Goal: Transaction & Acquisition: Book appointment/travel/reservation

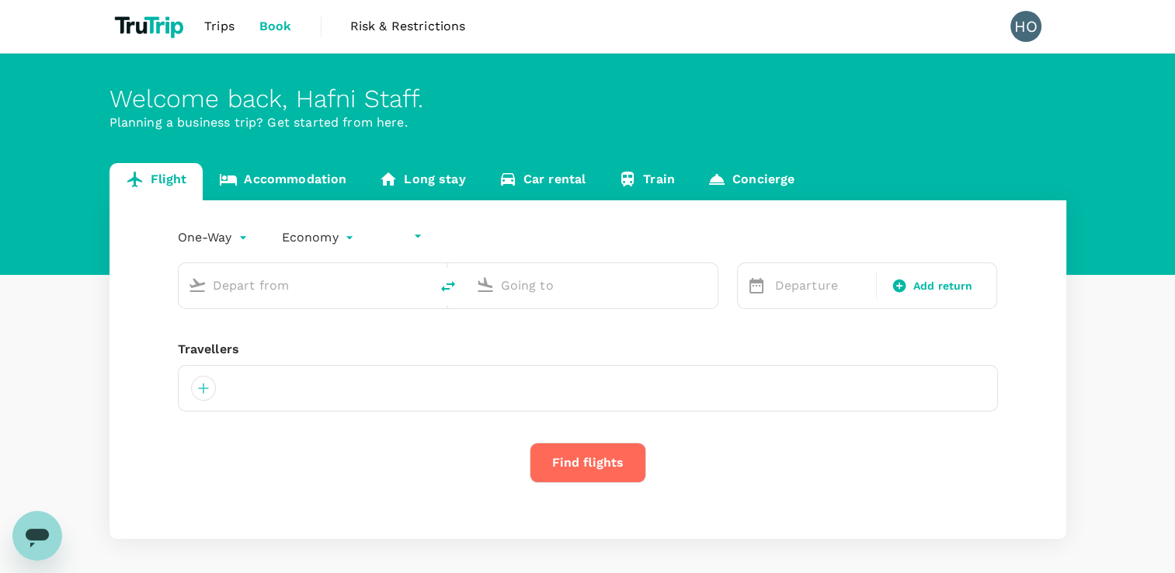
type input "undefined, undefined (any)"
type input "Soekarno-Hatta Intl (CGK)"
type input "Singapore Changi (SIN)"
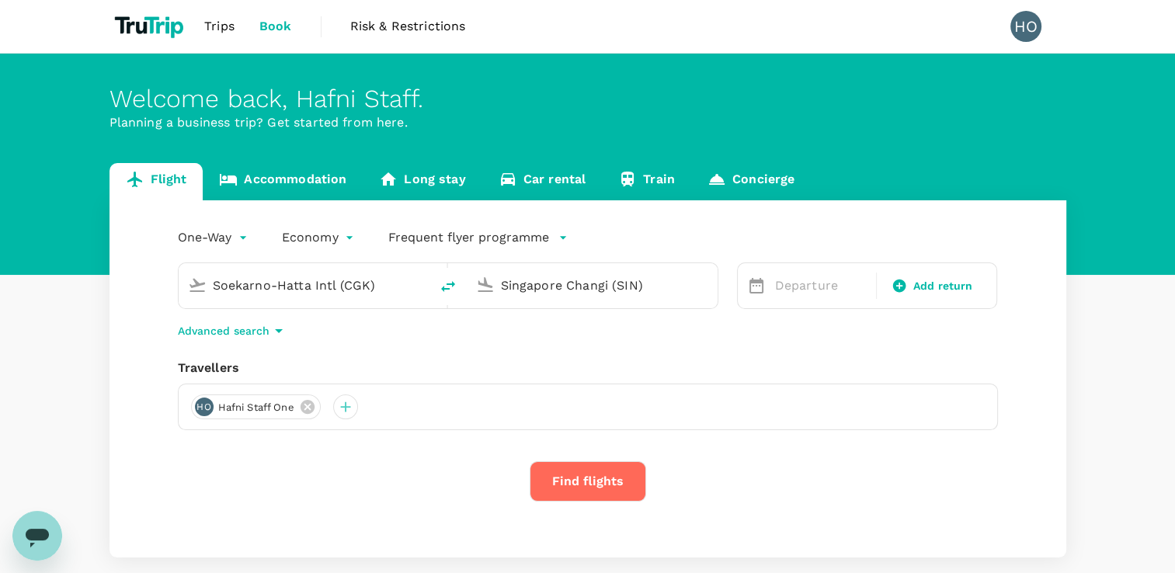
click at [312, 291] on input "Soekarno-Hatta Intl (CGK)" at bounding box center [305, 285] width 184 height 24
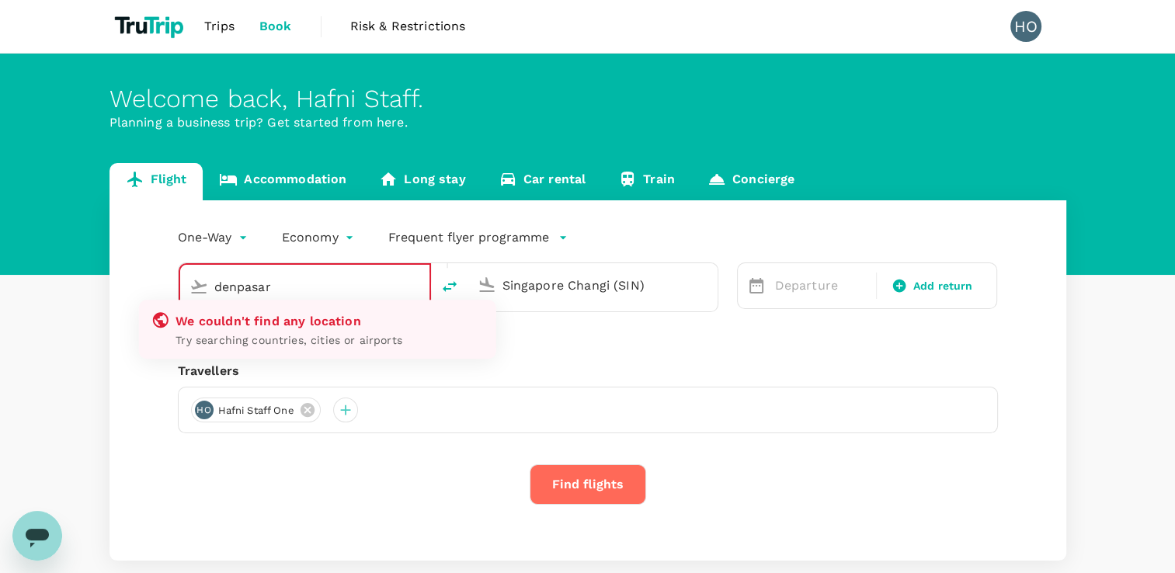
click at [303, 346] on p "Try searching countries, cities or airports" at bounding box center [330, 341] width 308 height 16
type input "Soekarno-Hatta Intl (CGK)"
click at [525, 353] on div "One-Way oneway Economy economy Frequent flyer programme Soekarno-Hatta Intl (CG…" at bounding box center [588, 380] width 957 height 360
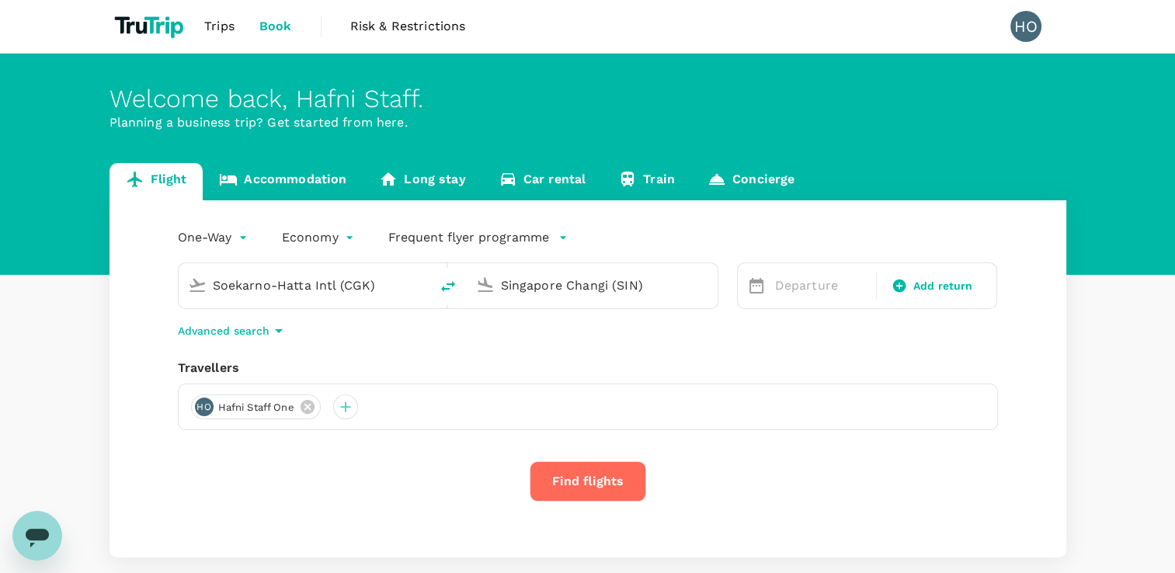
click at [374, 284] on input "Soekarno-Hatta Intl (CGK)" at bounding box center [305, 285] width 184 height 24
click at [322, 287] on input "Soekarno-Hatta Intl (CGK)" at bounding box center [305, 285] width 184 height 24
click at [315, 292] on input "Soekarno-Hatta Intl (CGK)" at bounding box center [305, 285] width 184 height 24
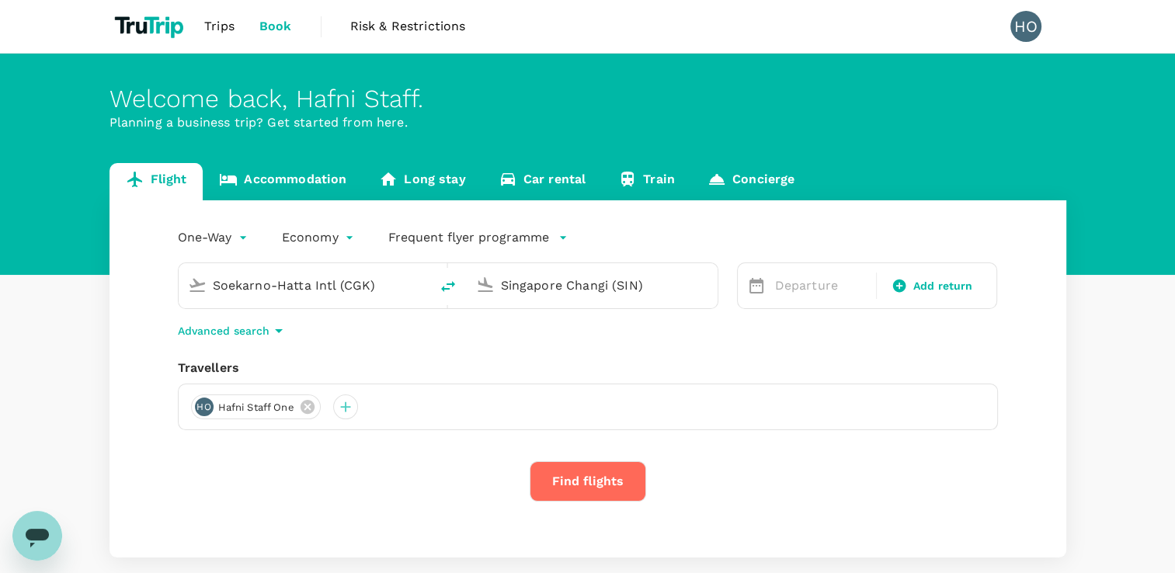
click at [315, 292] on input "Soekarno-Hatta Intl (CGK)" at bounding box center [305, 285] width 184 height 24
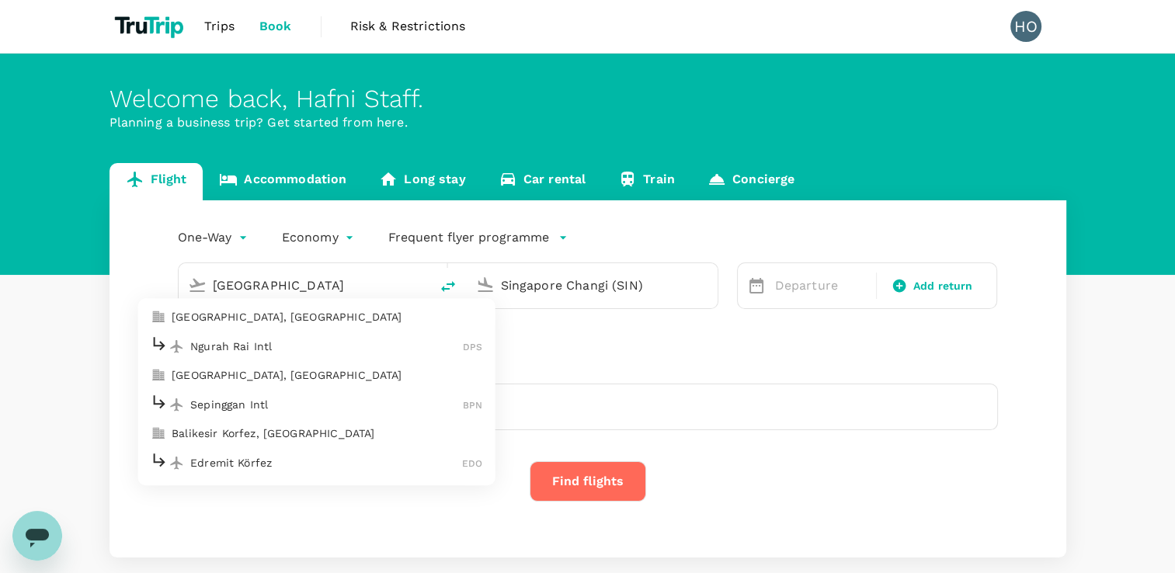
click at [266, 359] on li "Ngurah Rai Intl DPS" at bounding box center [315, 346] width 357 height 33
type input "Ngurah Rai Intl (DPS)"
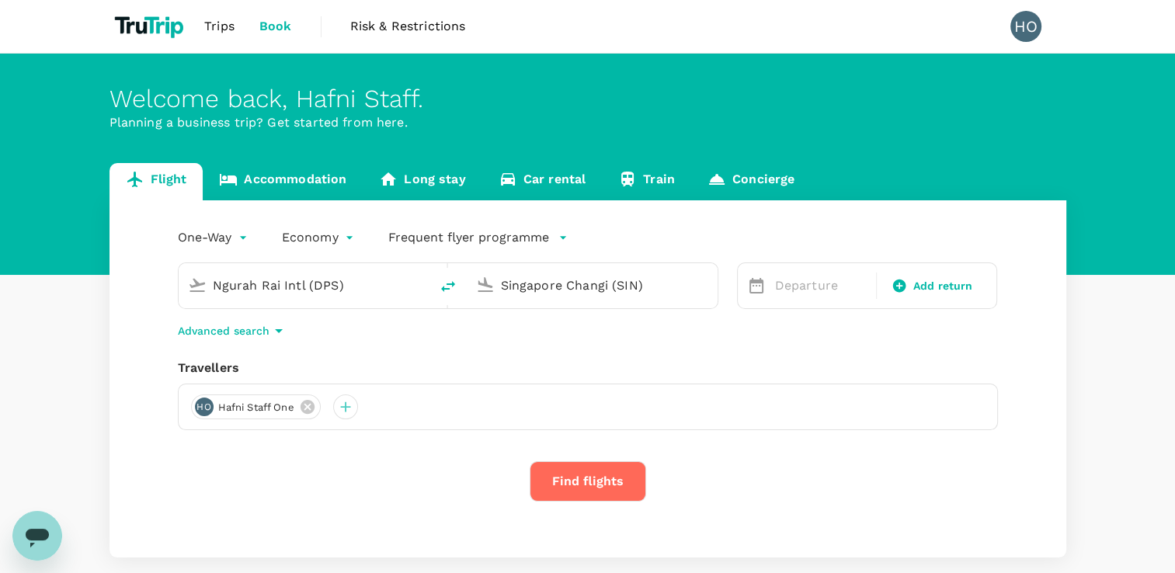
click at [551, 300] on div "Singapore Changi (SIN)" at bounding box center [592, 285] width 251 height 45
click at [564, 284] on input "Singapore Changi (SIN)" at bounding box center [593, 285] width 184 height 24
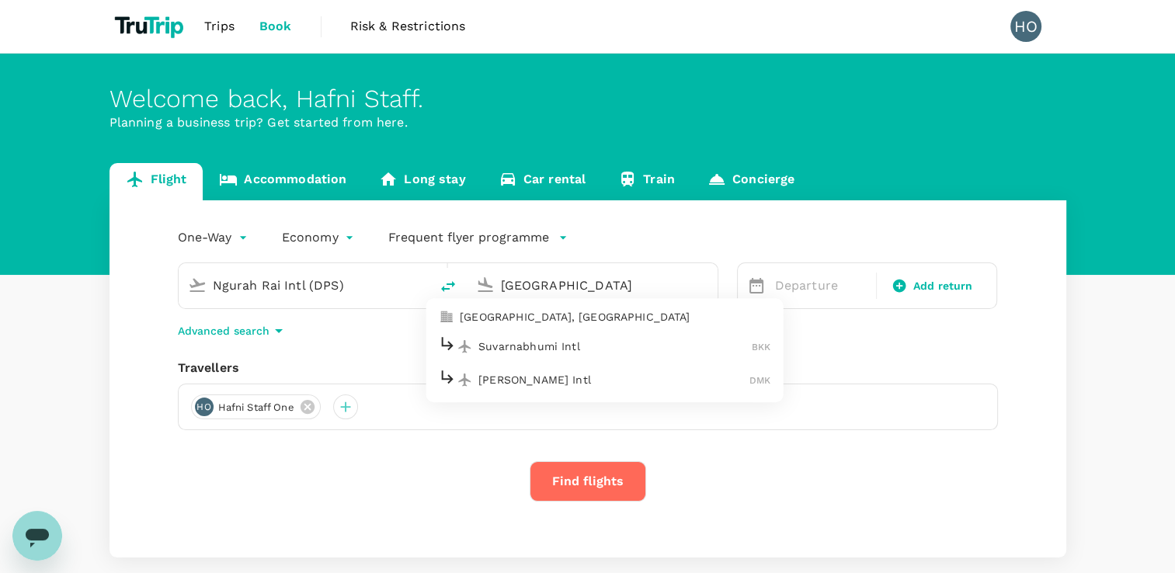
click at [517, 315] on p "Bangkok, Thailand" at bounding box center [615, 318] width 311 height 16
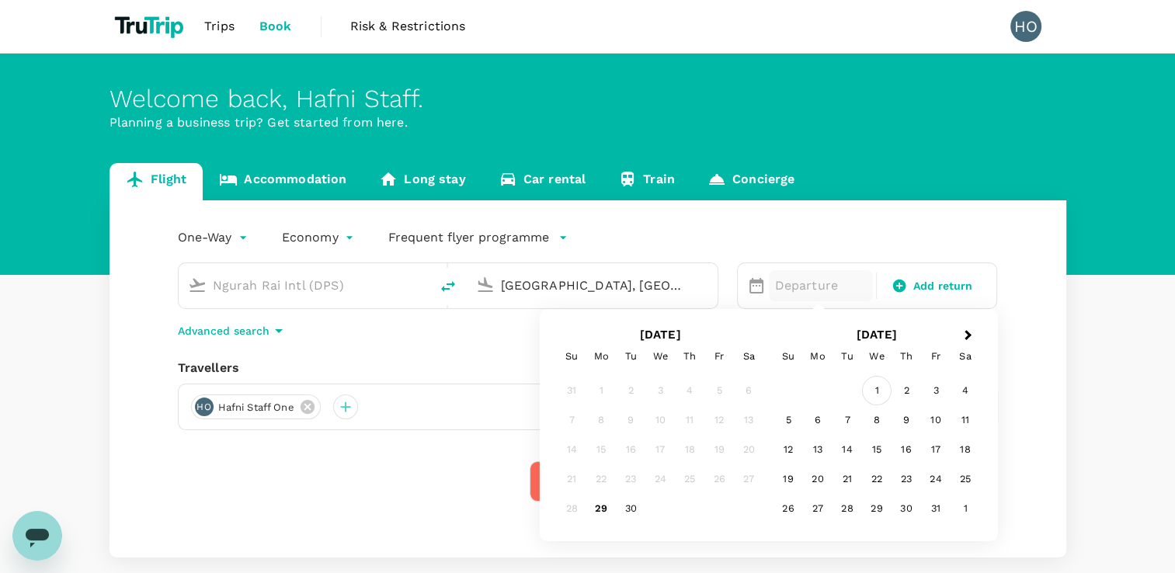
type input "Bangkok, Thailand (any)"
click at [879, 396] on div "1" at bounding box center [877, 391] width 30 height 30
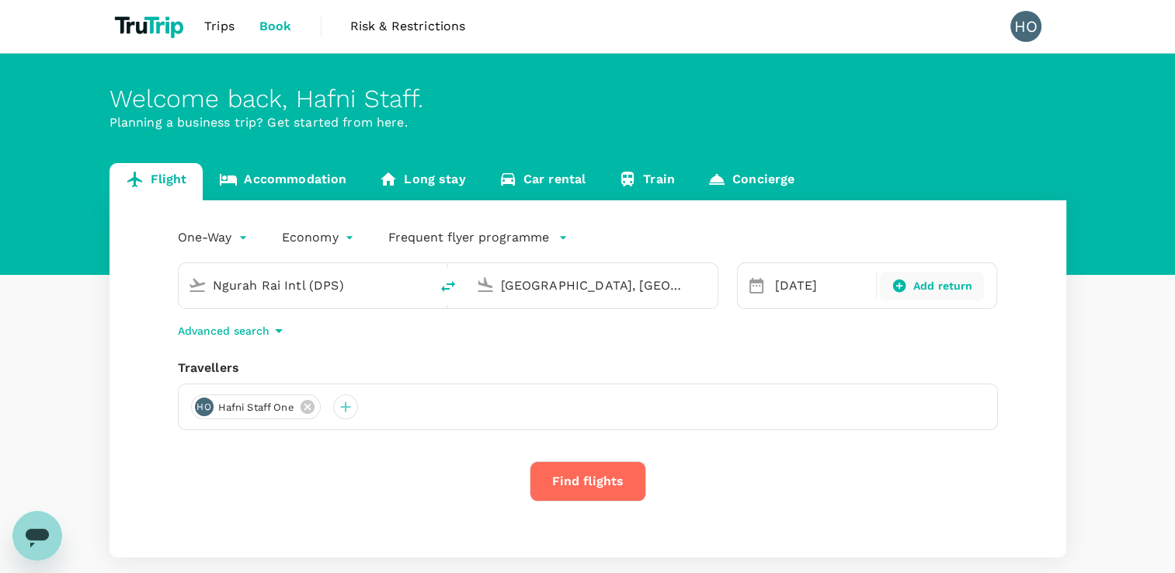
click at [922, 283] on span "Add return" at bounding box center [944, 286] width 60 height 16
type input "roundtrip"
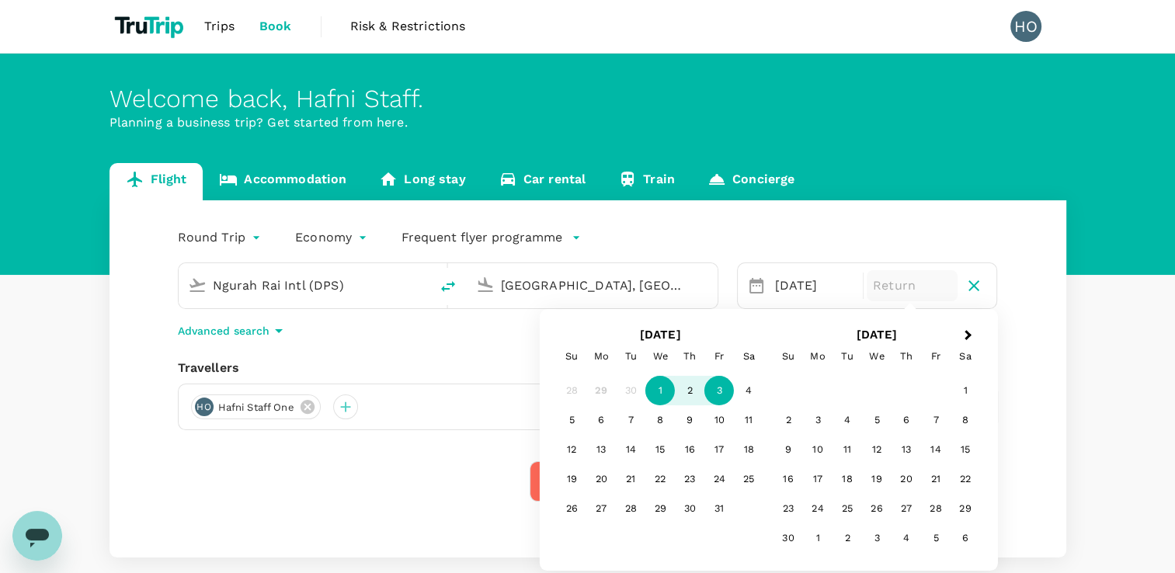
click at [719, 389] on div "3" at bounding box center [720, 391] width 30 height 30
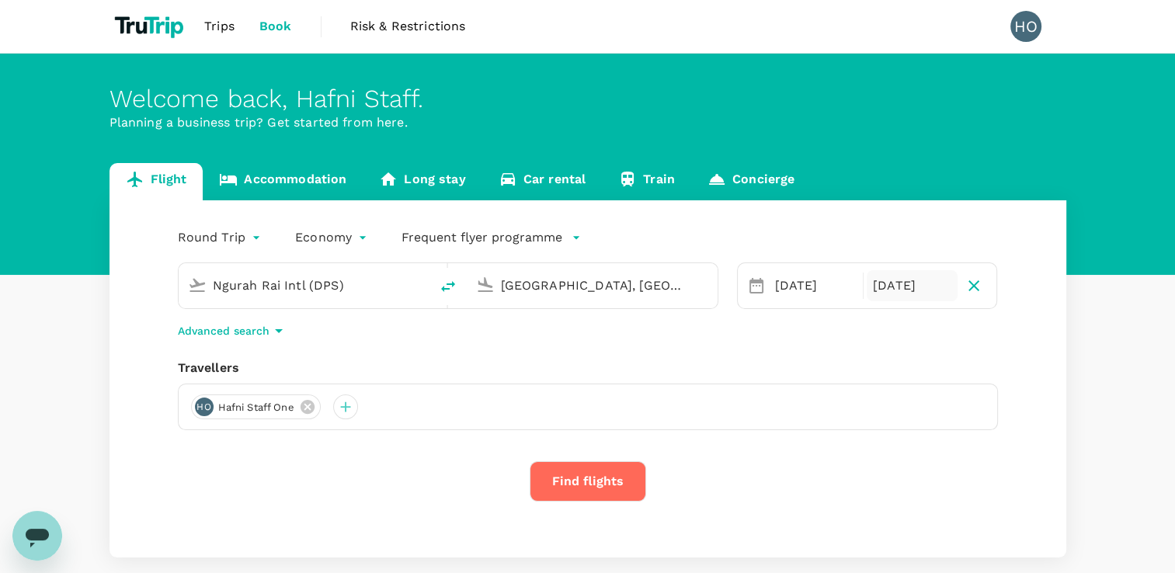
click at [593, 478] on button "Find flights" at bounding box center [588, 481] width 117 height 40
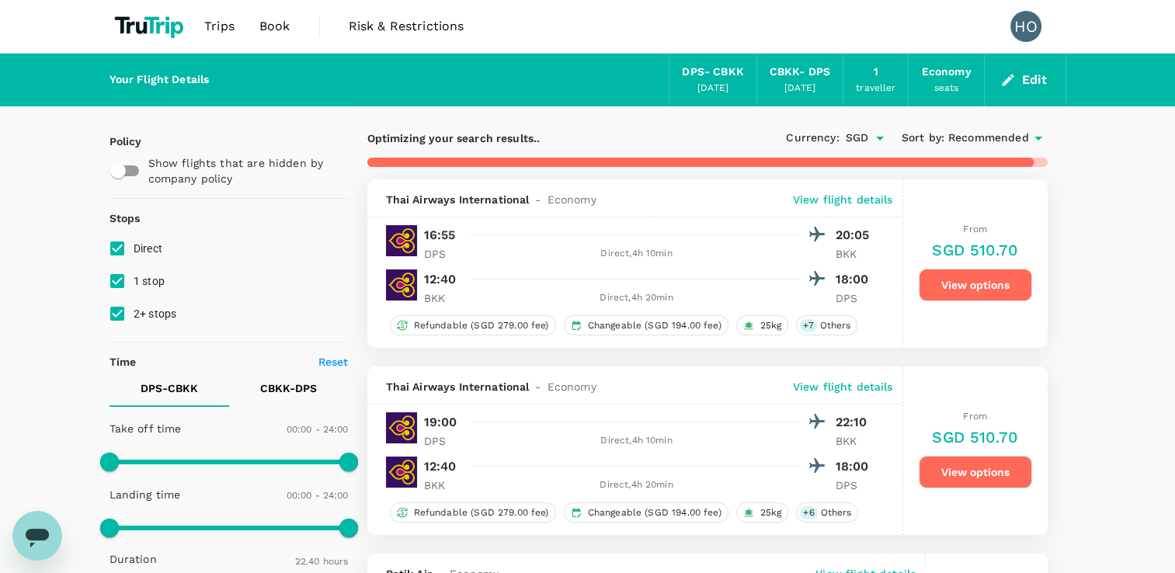
type input "1715"
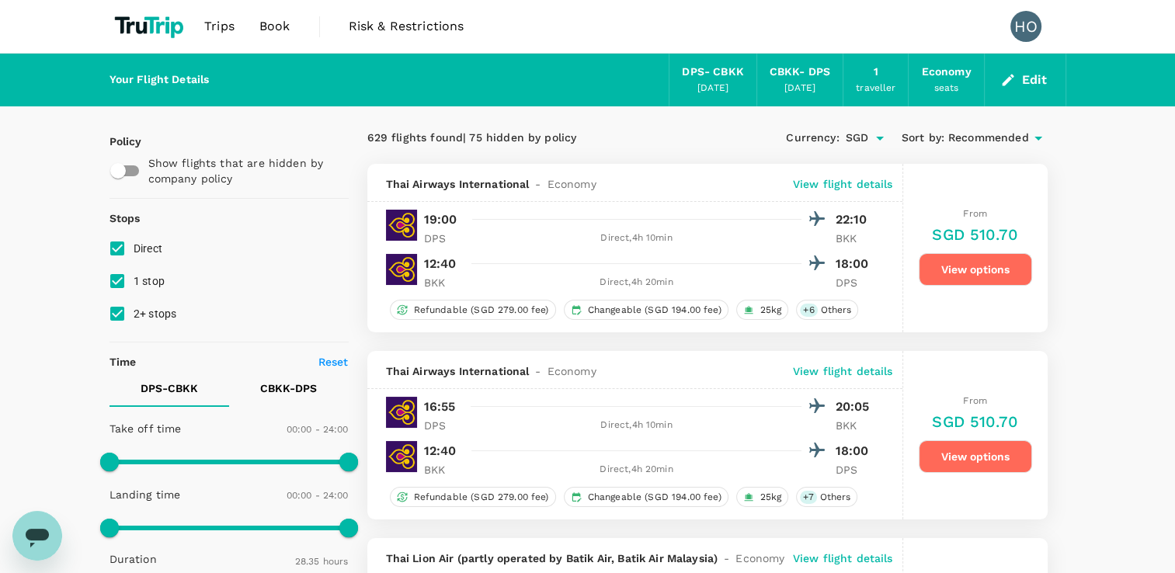
click at [43, 534] on icon "Open messaging window" at bounding box center [37, 538] width 23 height 19
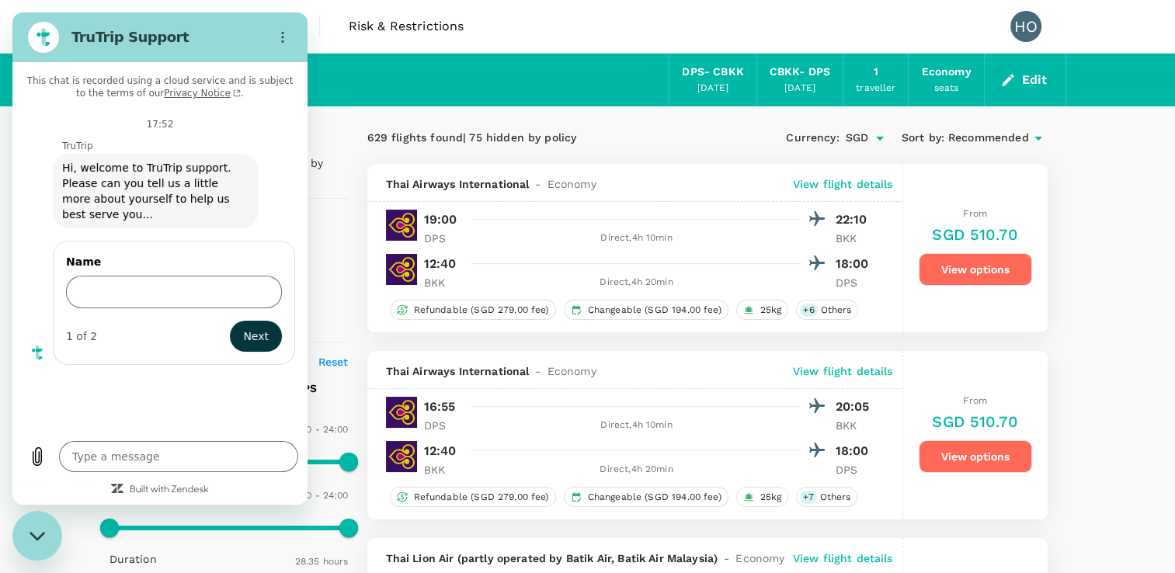
click at [387, 82] on div "Your Flight Details DPS - CBKK 01 Oct 2025 CBKK - DPS 03 Oct 2025 1 traveller E…" at bounding box center [588, 80] width 957 height 53
click at [129, 43] on h2 "TruTrip Support" at bounding box center [166, 37] width 190 height 19
click at [285, 40] on icon "Options menu" at bounding box center [283, 37] width 12 height 12
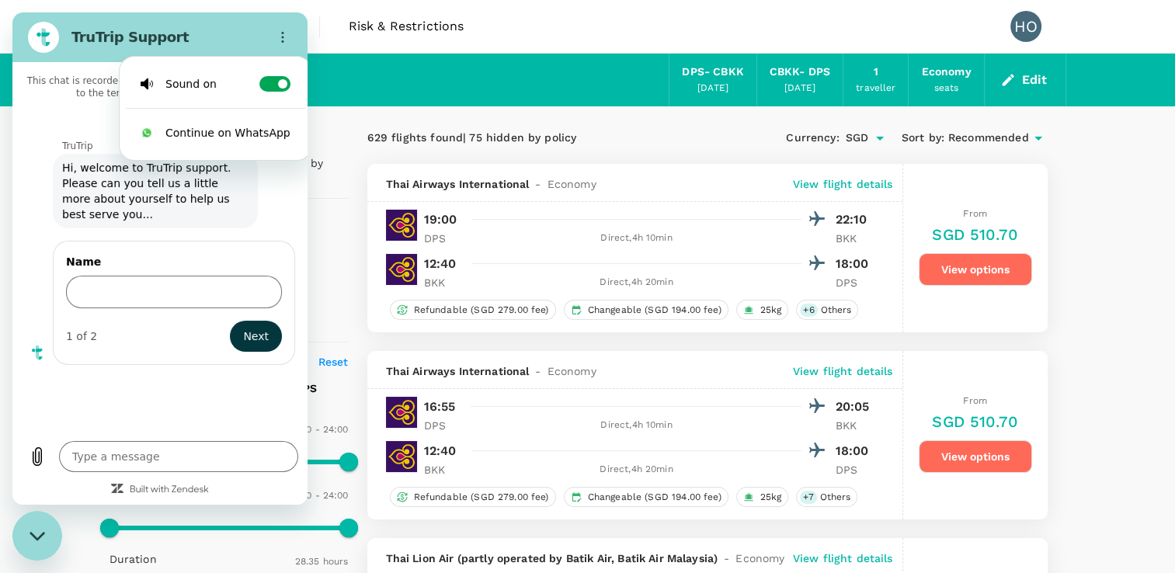
click at [35, 538] on icon "Close messaging window" at bounding box center [37, 535] width 16 height 9
type textarea "x"
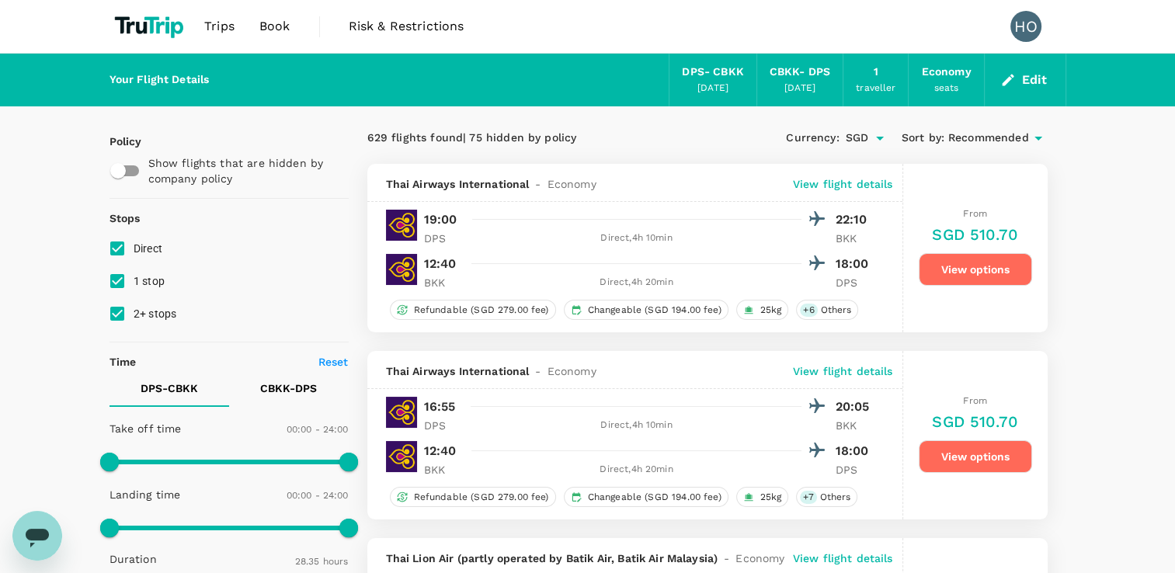
click at [161, 32] on img at bounding box center [151, 26] width 83 height 34
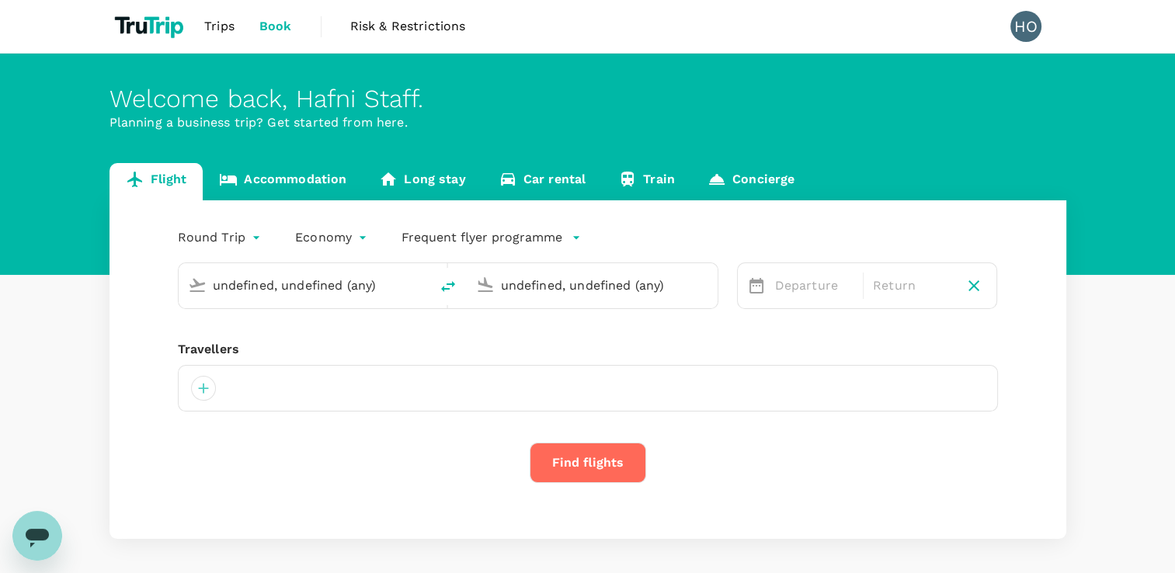
type input "Ngurah Rai Intl (DPS)"
type input "Bangkok, Thailand (any)"
type input "Ngurah Rai Intl (DPS)"
type input "Bangkok, Thailand (any)"
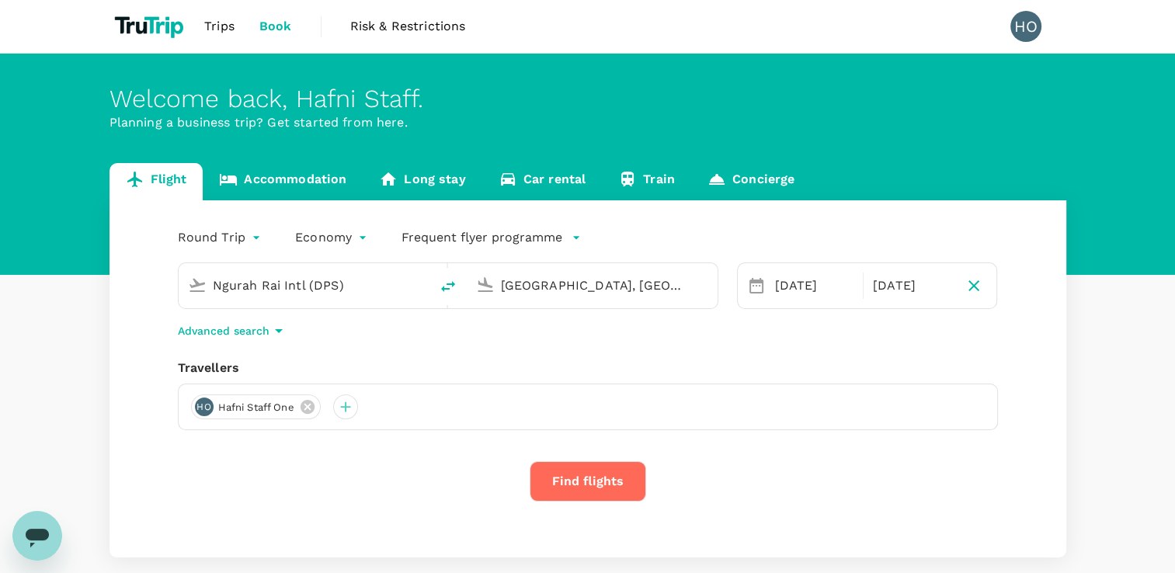
click at [295, 173] on link "Accommodation" at bounding box center [283, 181] width 160 height 37
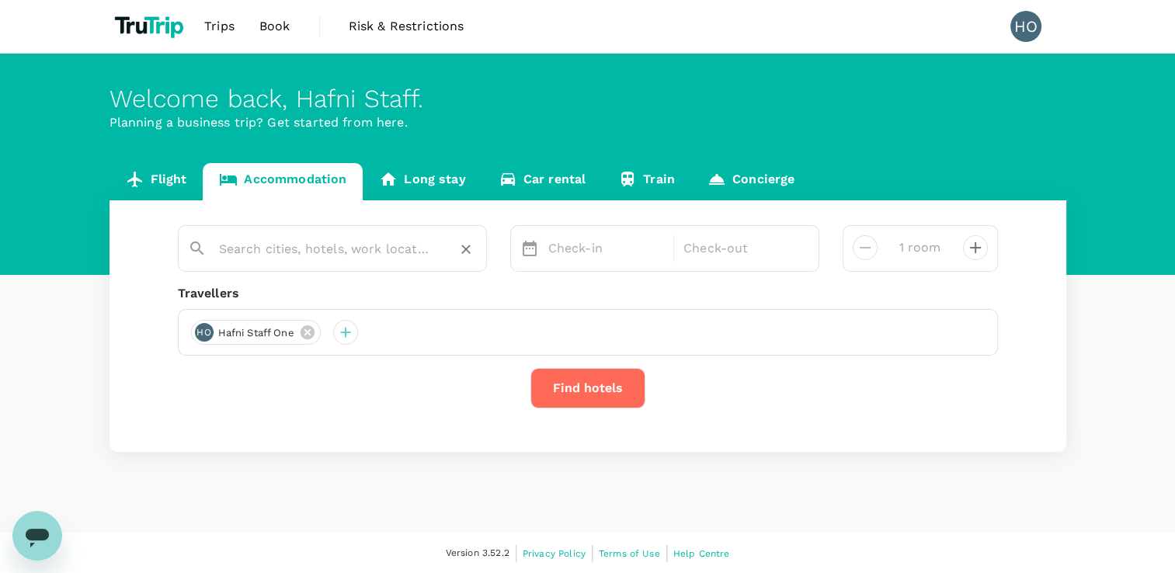
click at [310, 252] on input "text" at bounding box center [326, 249] width 214 height 24
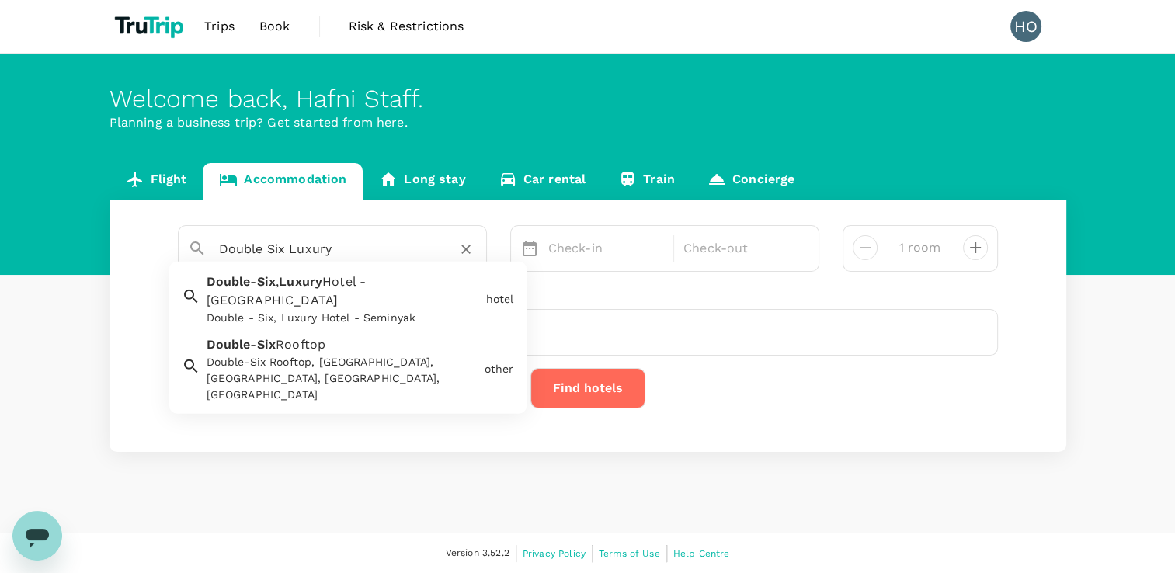
click at [363, 290] on div "Double - Six , Luxury Hotel - Seminyak Double - Six, Luxury Hotel - Seminyak" at bounding box center [340, 296] width 280 height 60
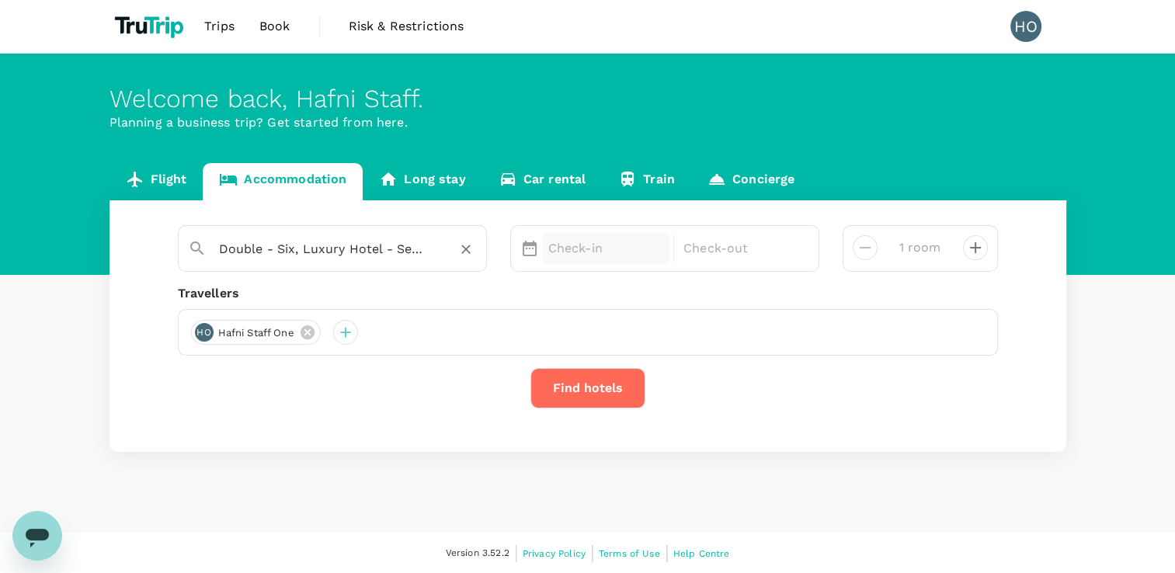
type input "Double - Six, Luxury Hotel - Seminyak"
click at [590, 253] on p "Check-in" at bounding box center [606, 248] width 117 height 19
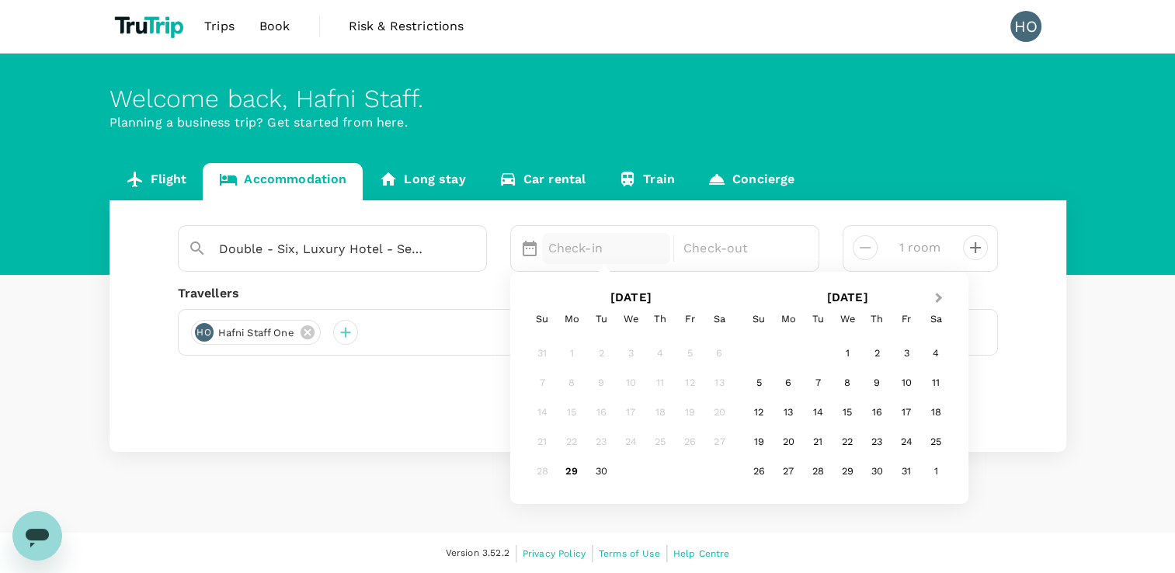
click at [944, 296] on button "Next Month" at bounding box center [939, 299] width 25 height 25
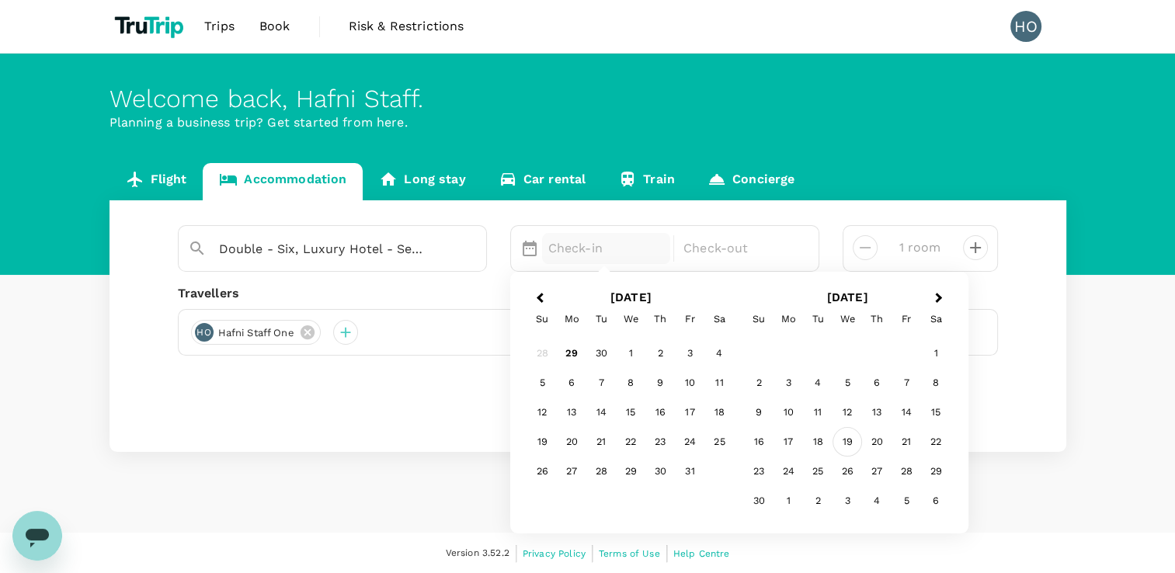
click at [855, 441] on div "19" at bounding box center [848, 443] width 30 height 30
click at [688, 449] on div "21" at bounding box center [690, 443] width 30 height 30
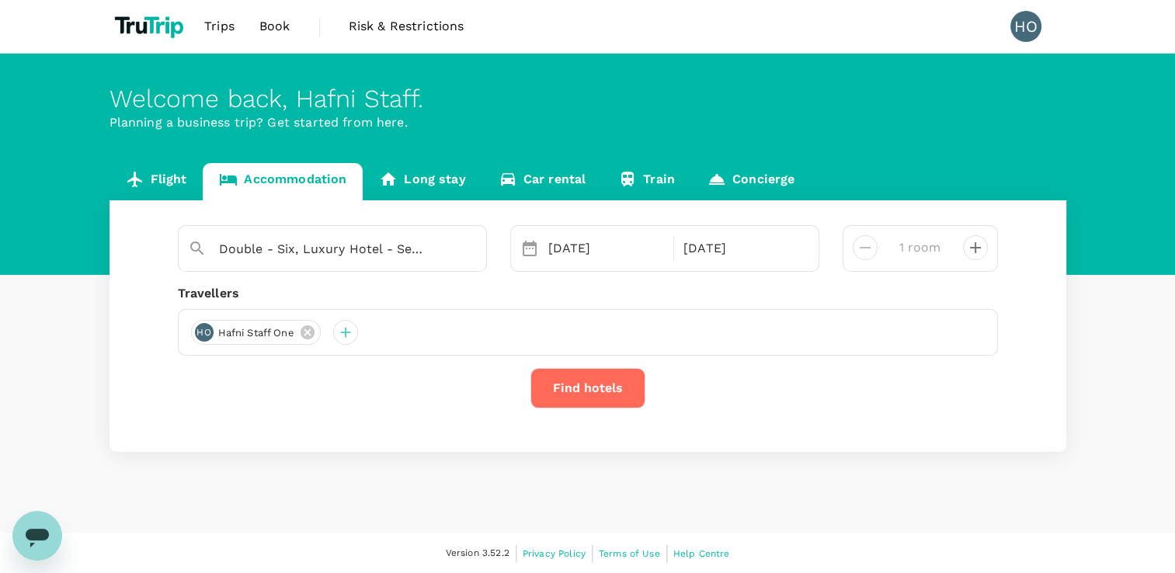
click at [609, 378] on button "Find hotels" at bounding box center [588, 388] width 115 height 40
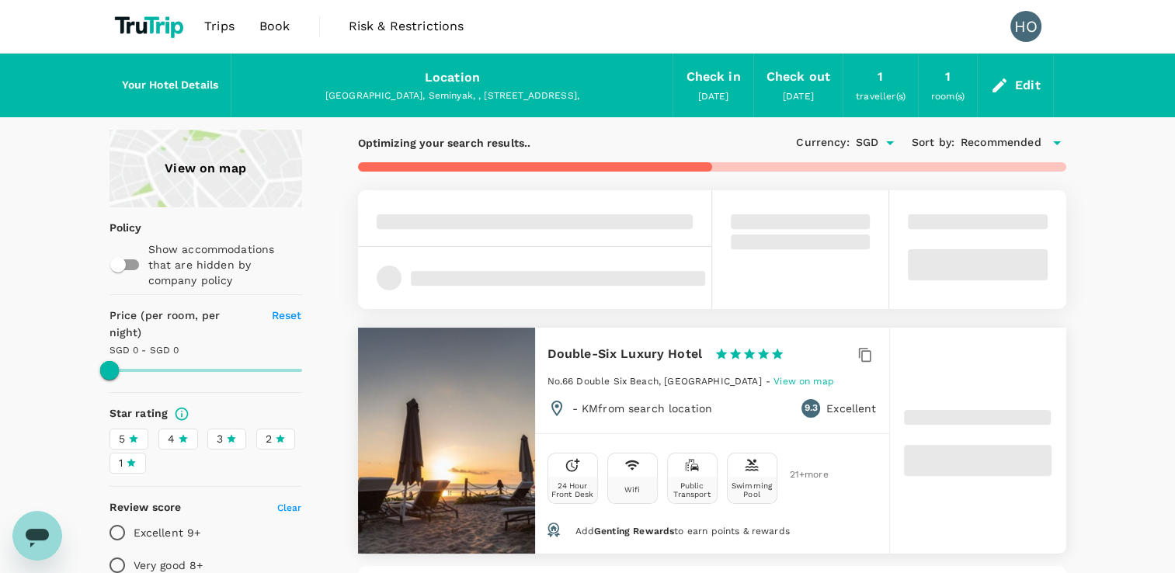
type textarea "x"
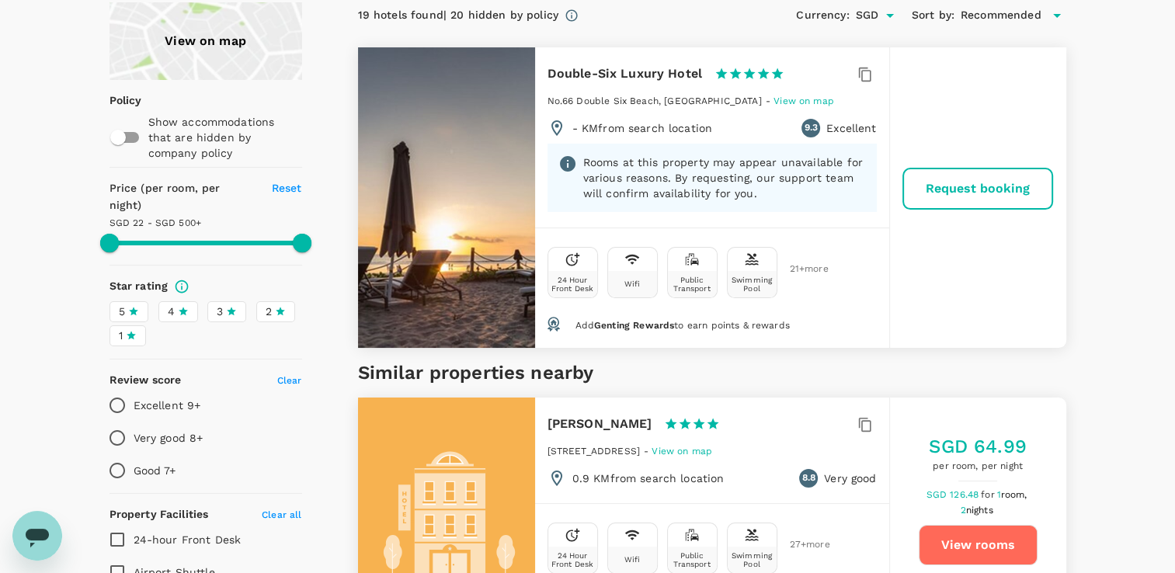
scroll to position [155, 0]
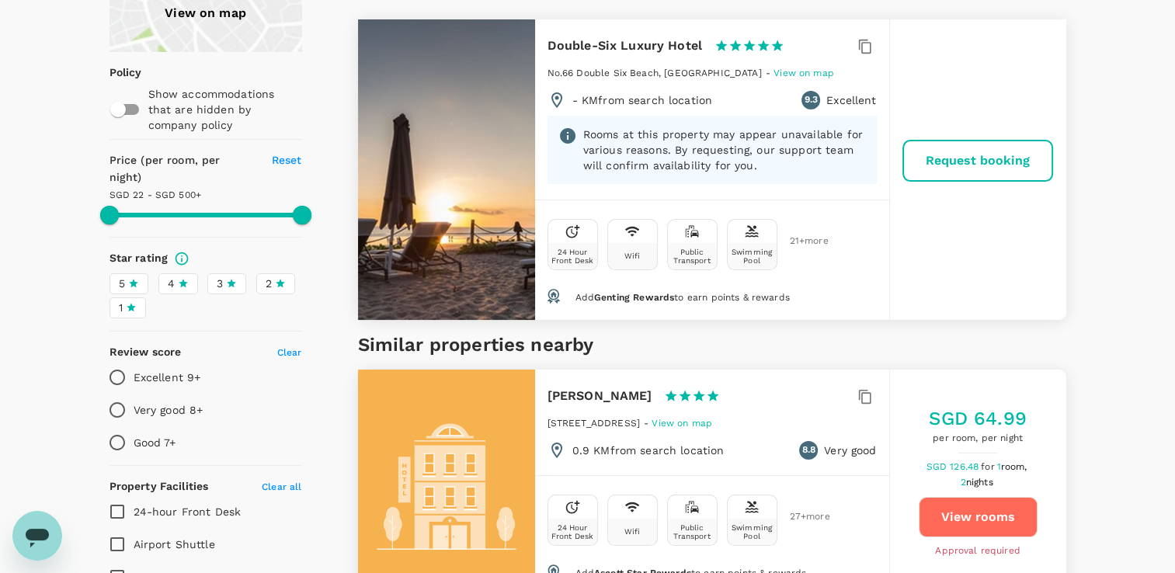
type input "499.6"
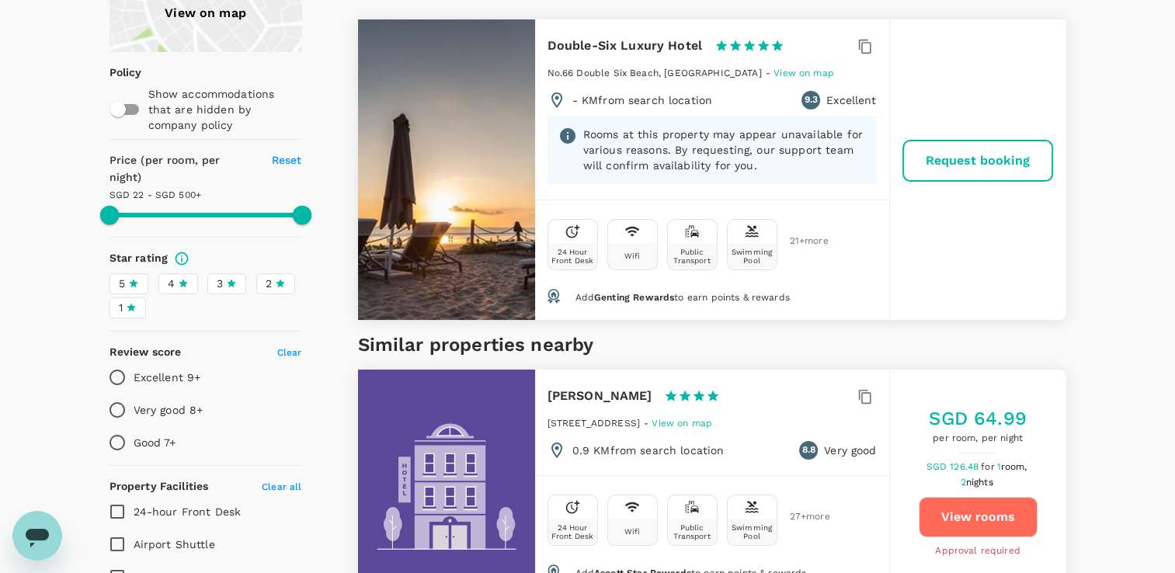
type textarea "x"
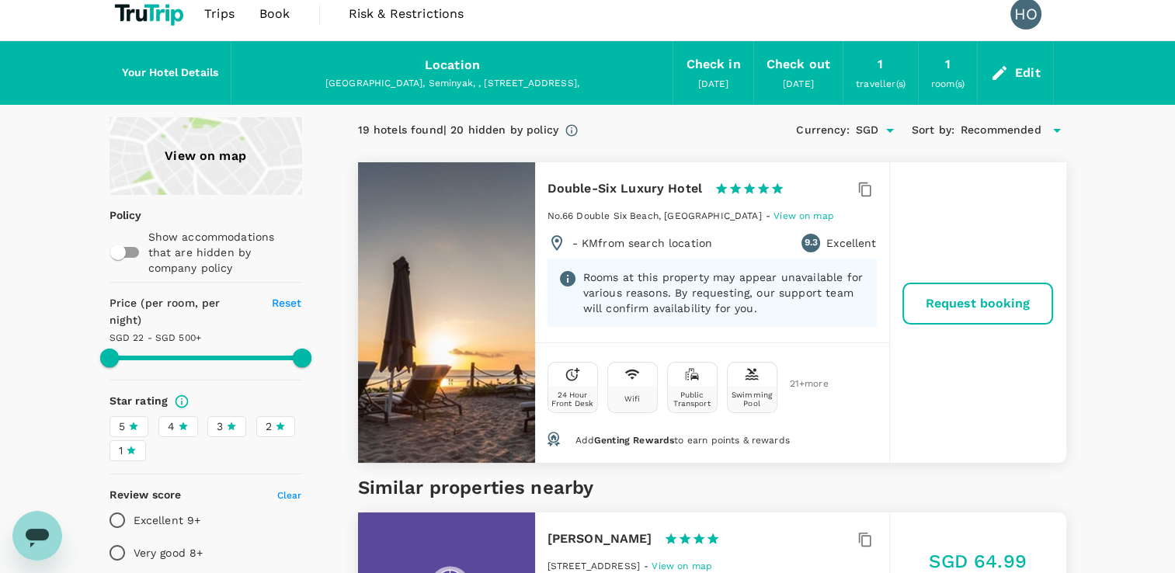
scroll to position [0, 0]
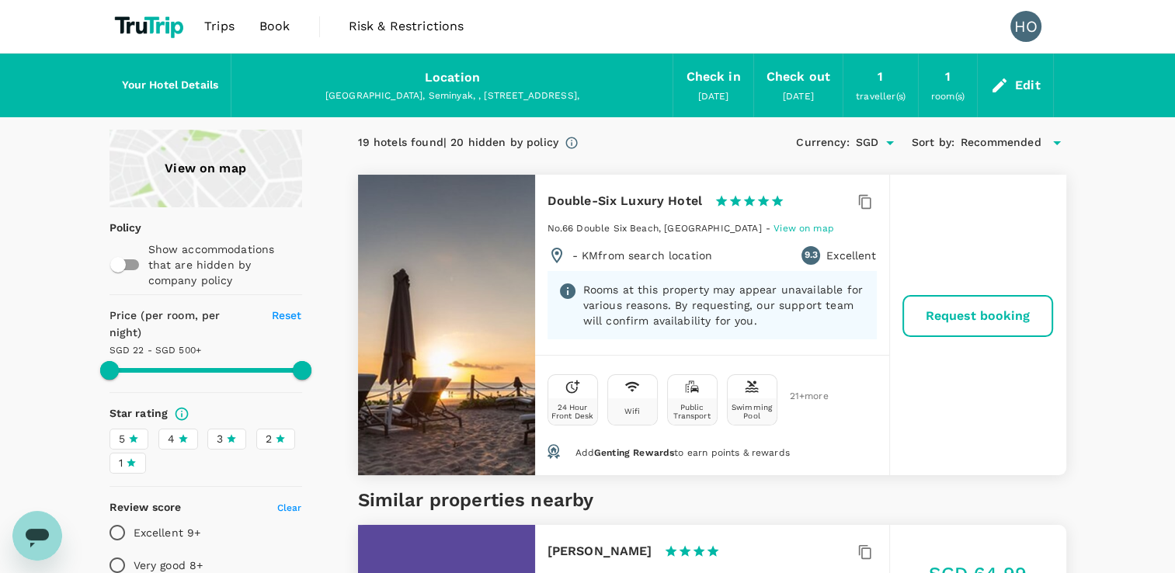
click at [1039, 97] on div "Edit" at bounding box center [1015, 85] width 75 height 54
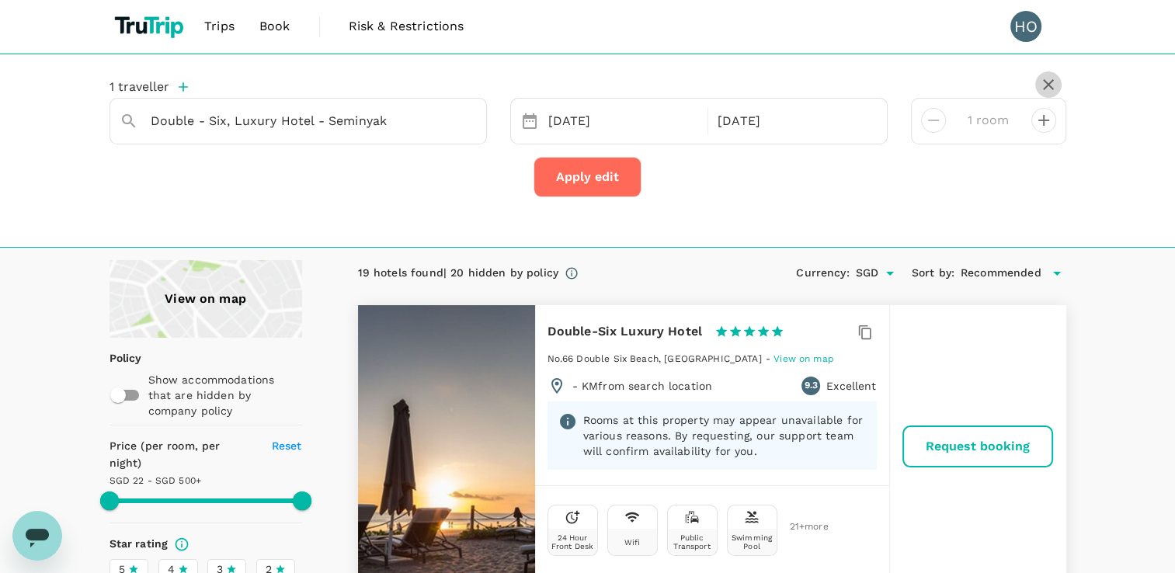
click at [1052, 80] on icon "button" at bounding box center [1048, 84] width 11 height 11
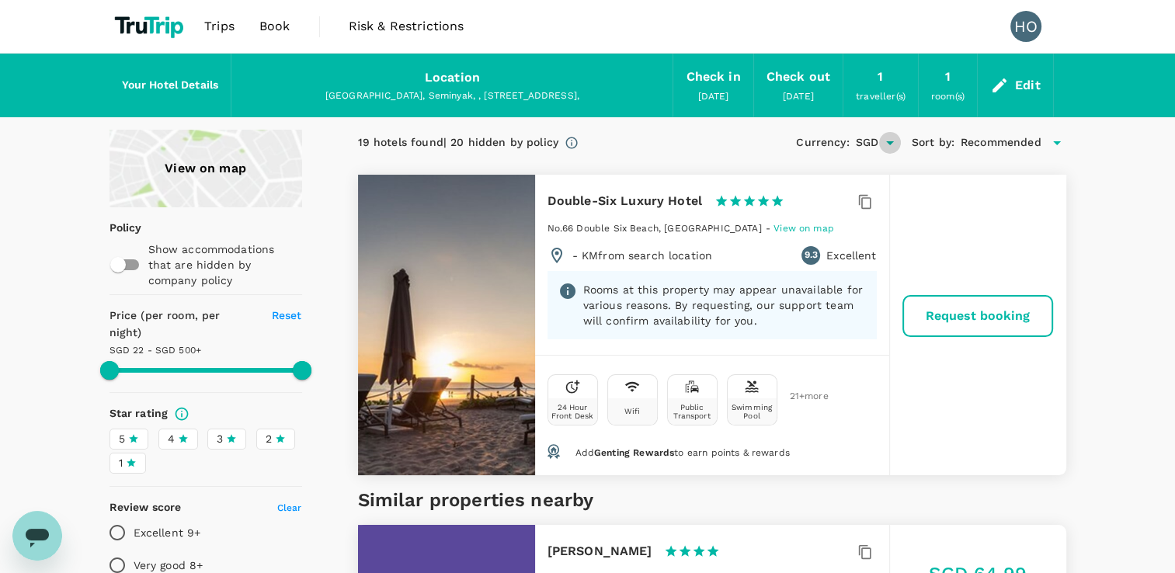
click at [890, 140] on icon "Open" at bounding box center [890, 143] width 19 height 19
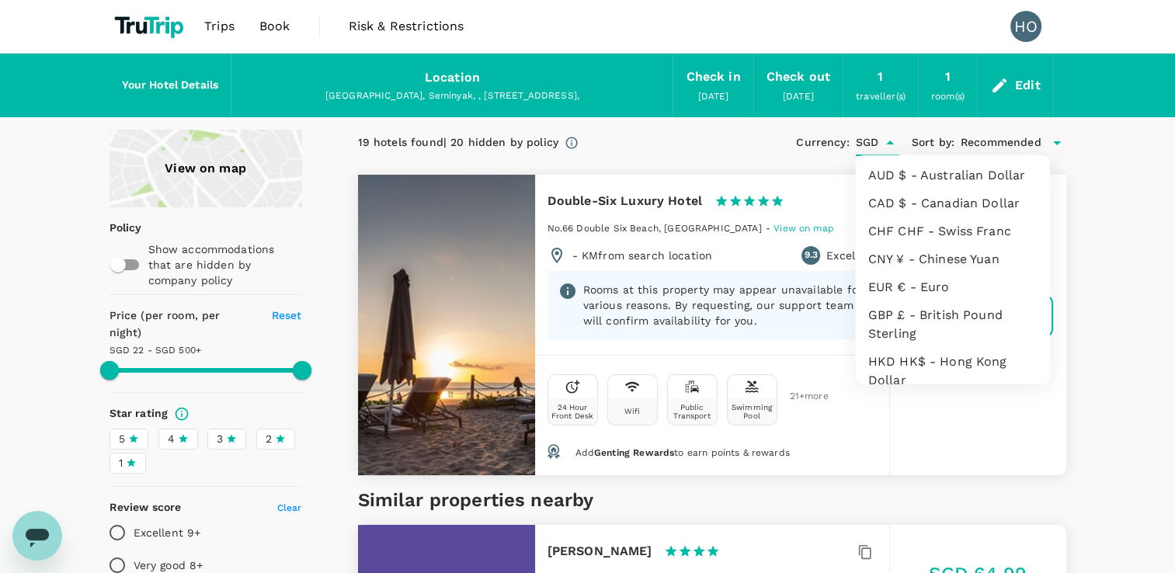
scroll to position [155, 0]
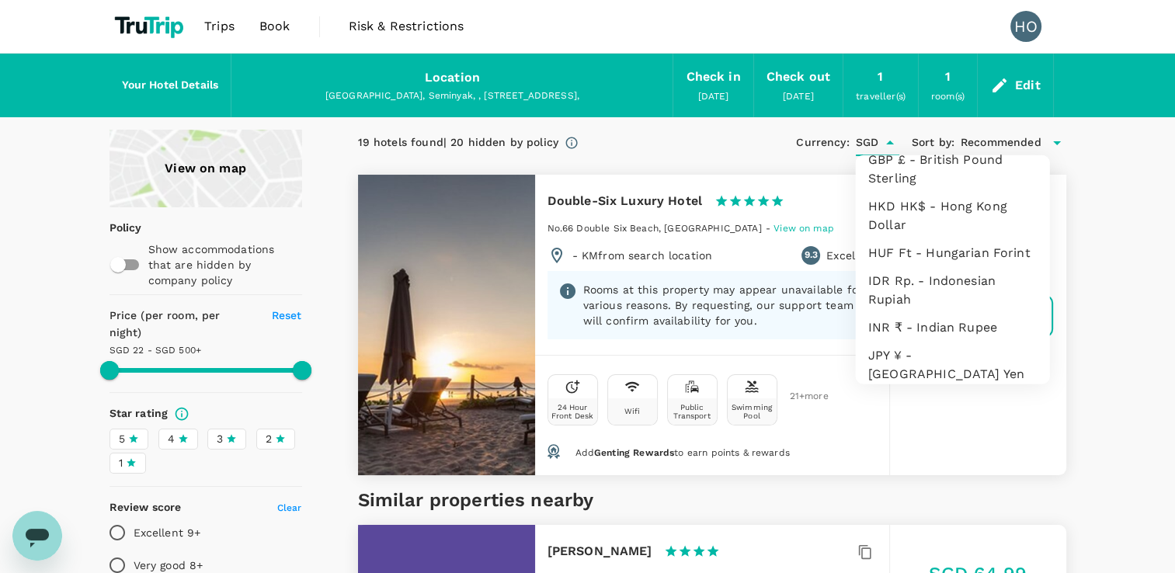
click at [927, 308] on li "IDR Rp. - Indonesian Rupiah" at bounding box center [953, 290] width 194 height 47
type input "IDR"
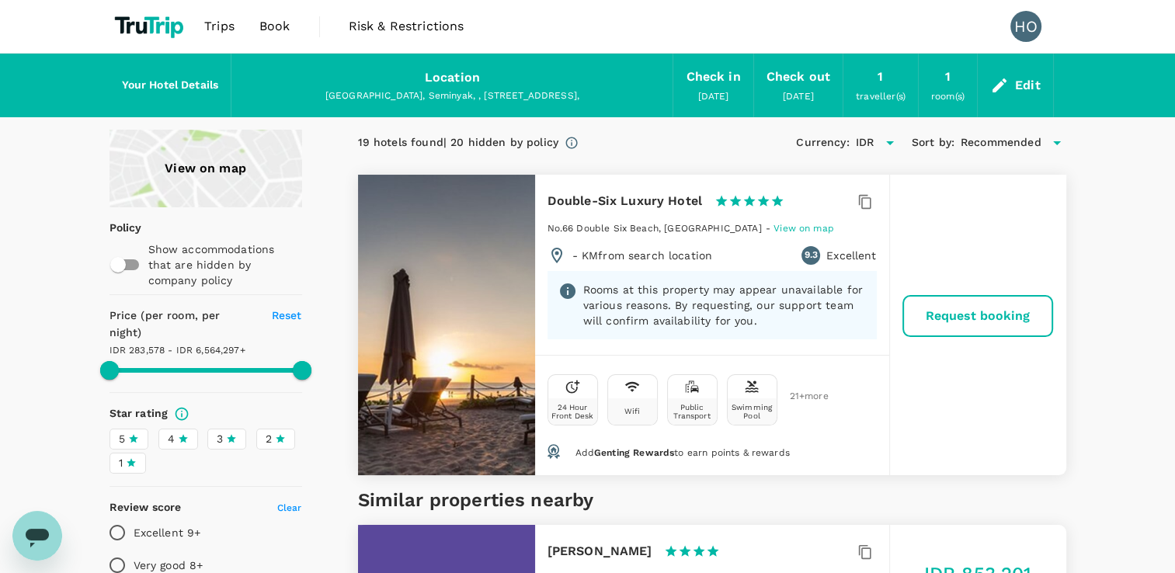
click at [1029, 89] on div "Edit" at bounding box center [1028, 86] width 26 height 22
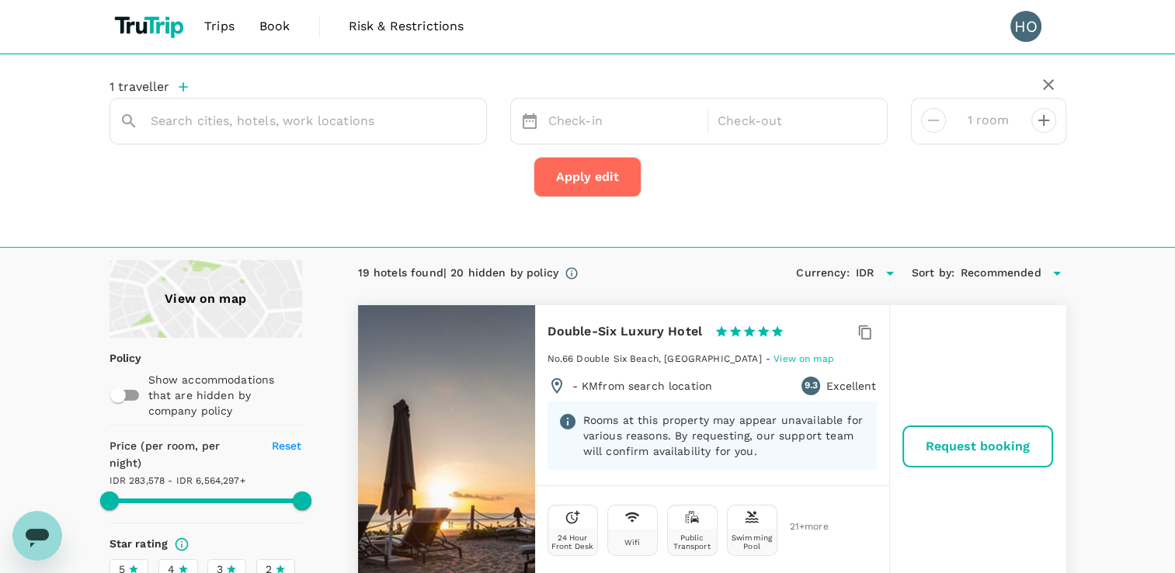
type input "Double - Six, Luxury Hotel - Seminyak"
click at [657, 122] on div "[DATE]" at bounding box center [623, 121] width 163 height 30
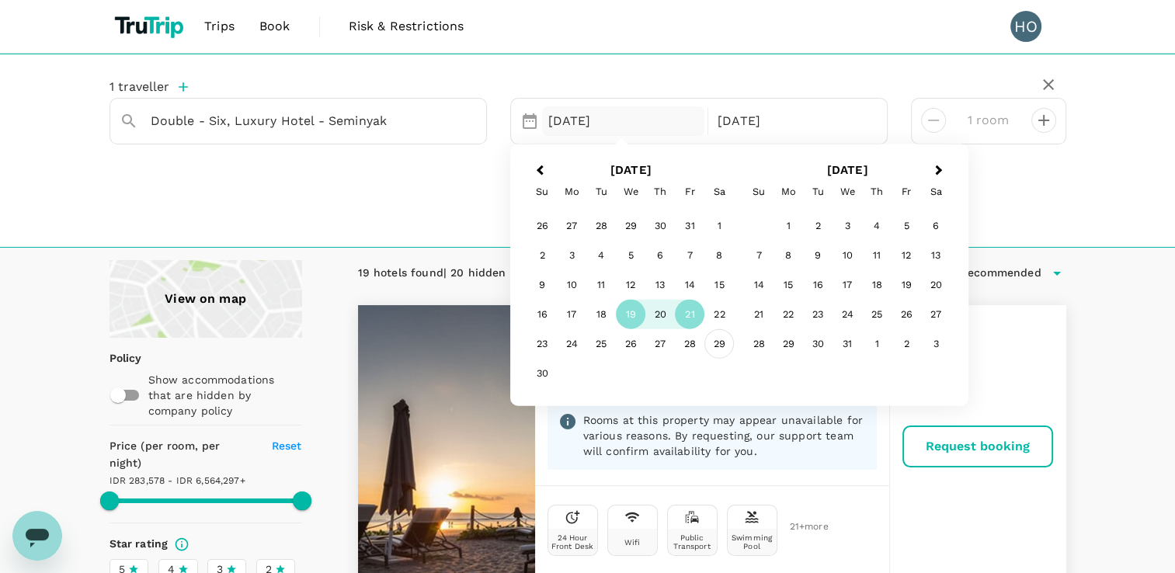
click at [722, 343] on div "29" at bounding box center [720, 344] width 30 height 30
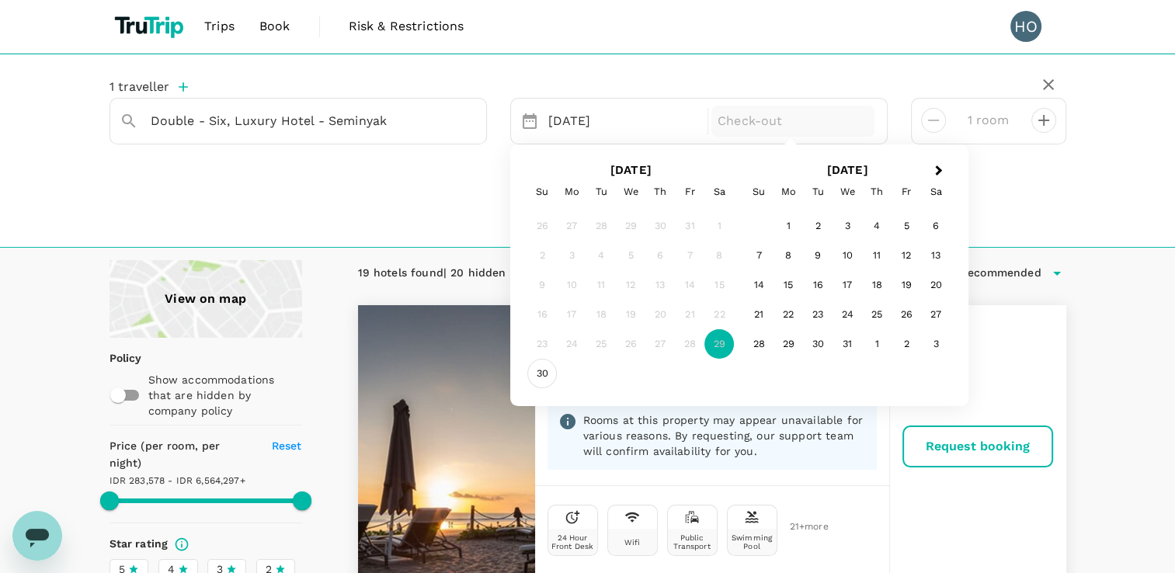
click at [538, 377] on div "30" at bounding box center [542, 374] width 30 height 30
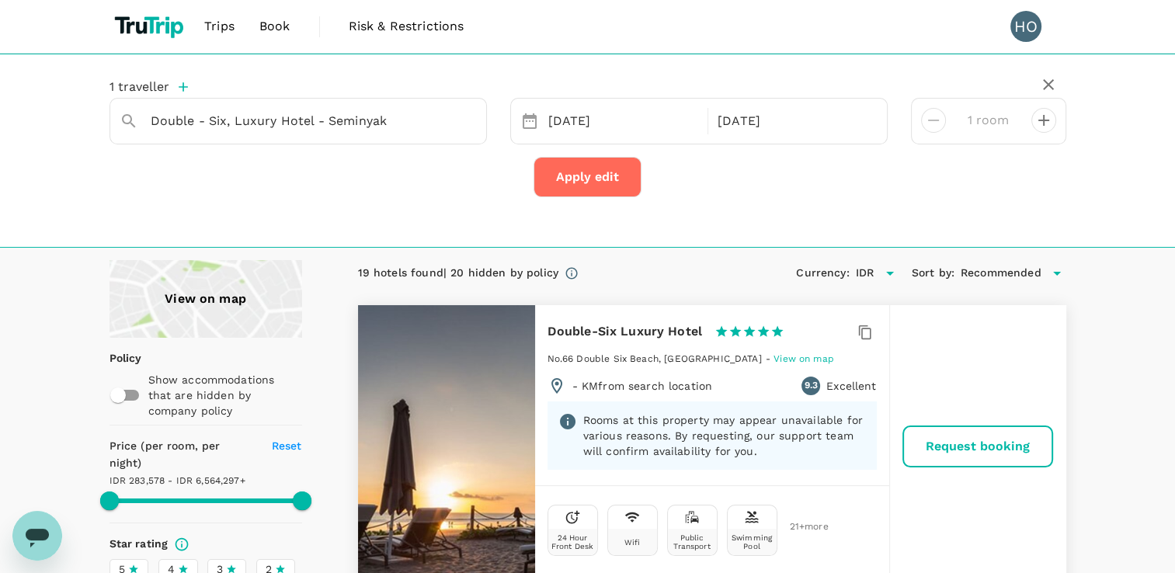
click at [601, 178] on button "Apply edit" at bounding box center [588, 177] width 108 height 40
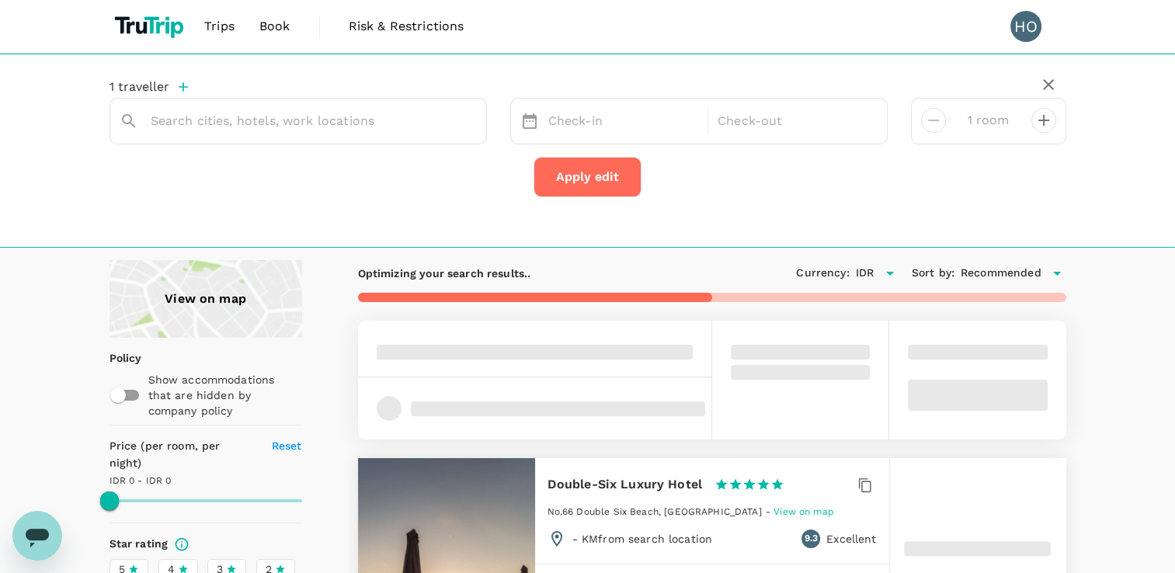
type input "Double - Six, Luxury Hotel - Seminyak"
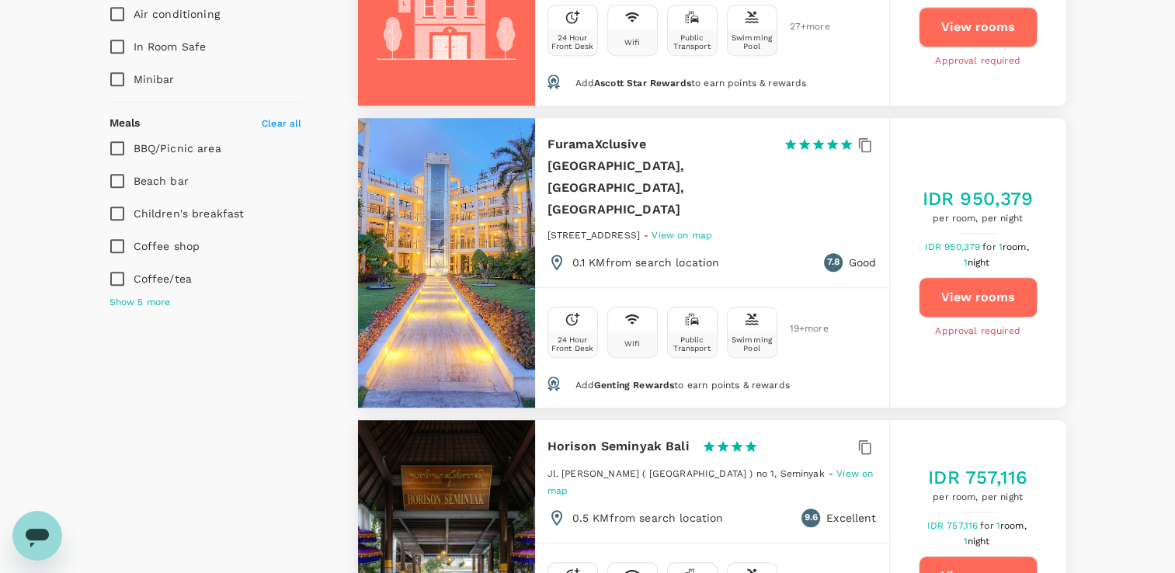
scroll to position [1088, 0]
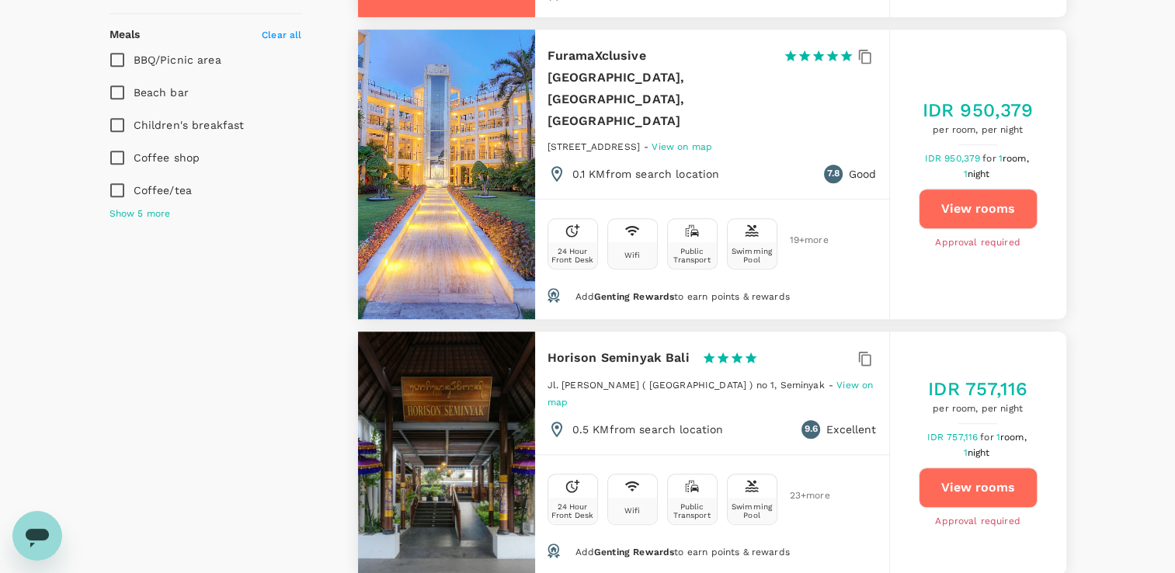
click at [1015, 197] on button "View rooms" at bounding box center [978, 209] width 119 height 40
type input "499.94"
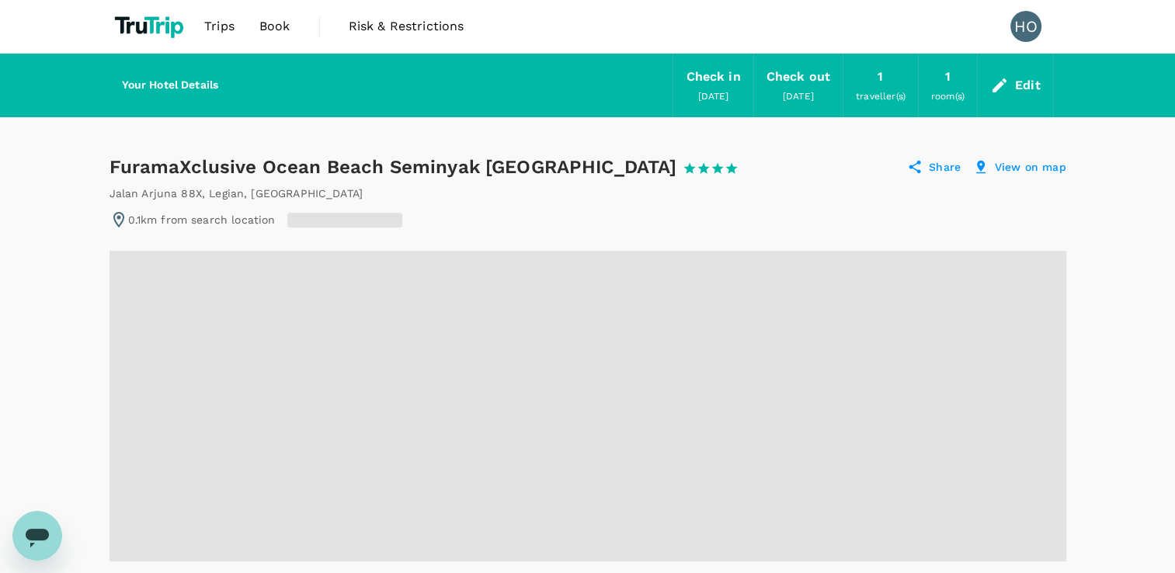
radio input "false"
radio input "true"
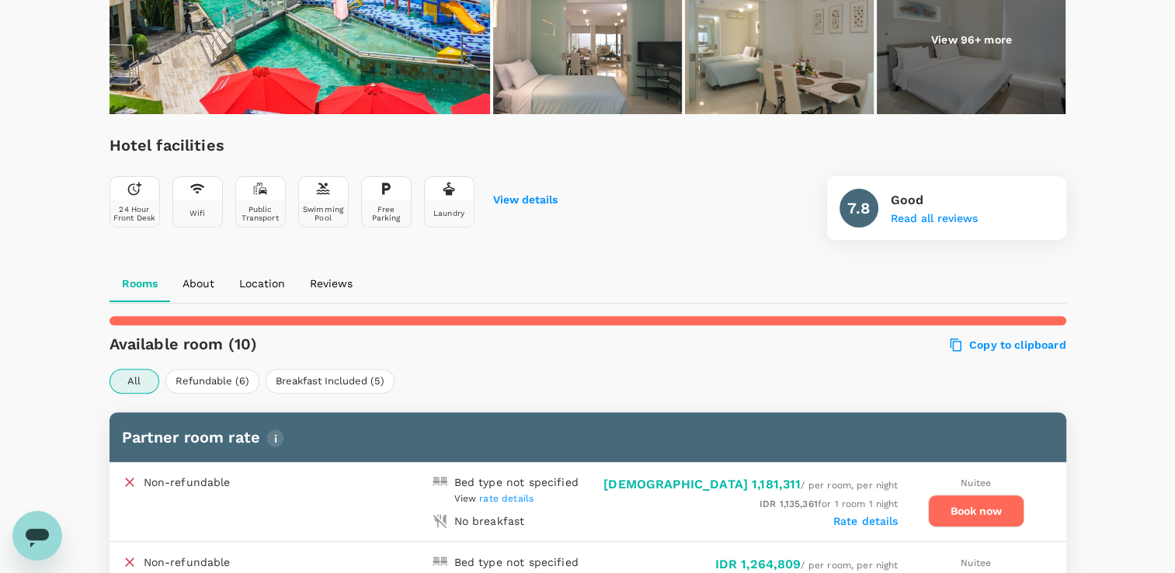
scroll to position [699, 0]
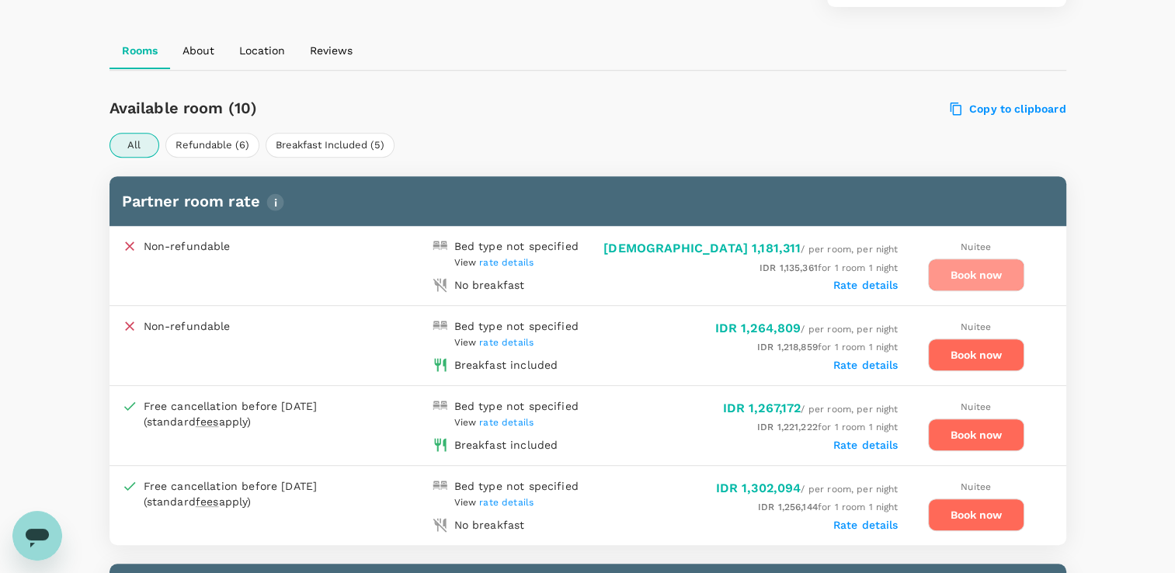
click at [963, 259] on button "Book now" at bounding box center [976, 275] width 96 height 33
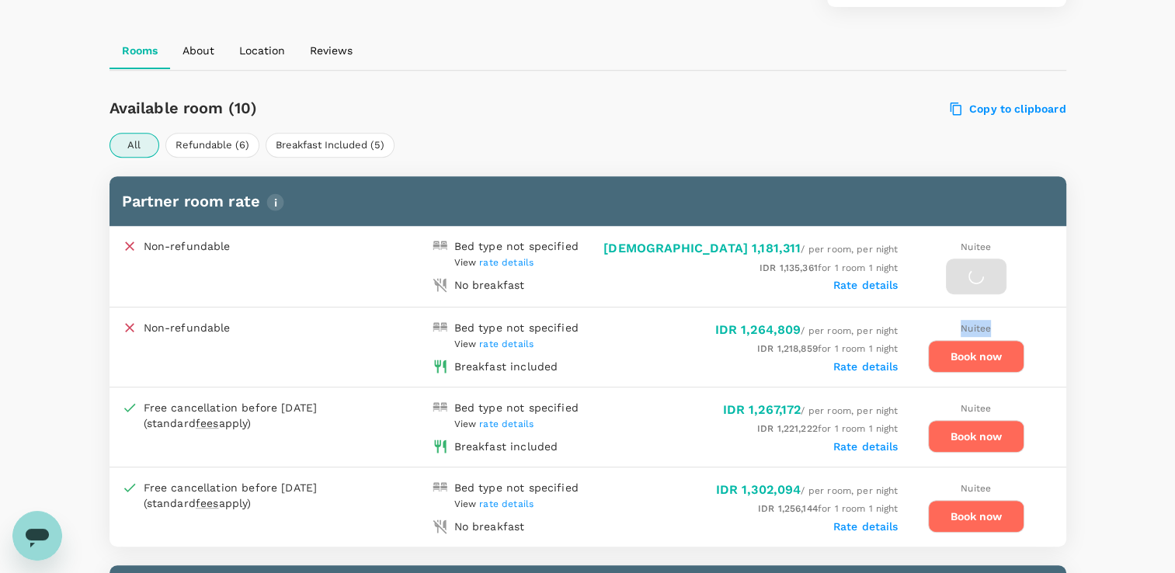
drag, startPoint x: 964, startPoint y: 300, endPoint x: 992, endPoint y: 305, distance: 28.4
click at [992, 320] on div "Nuitee Book now" at bounding box center [976, 346] width 155 height 53
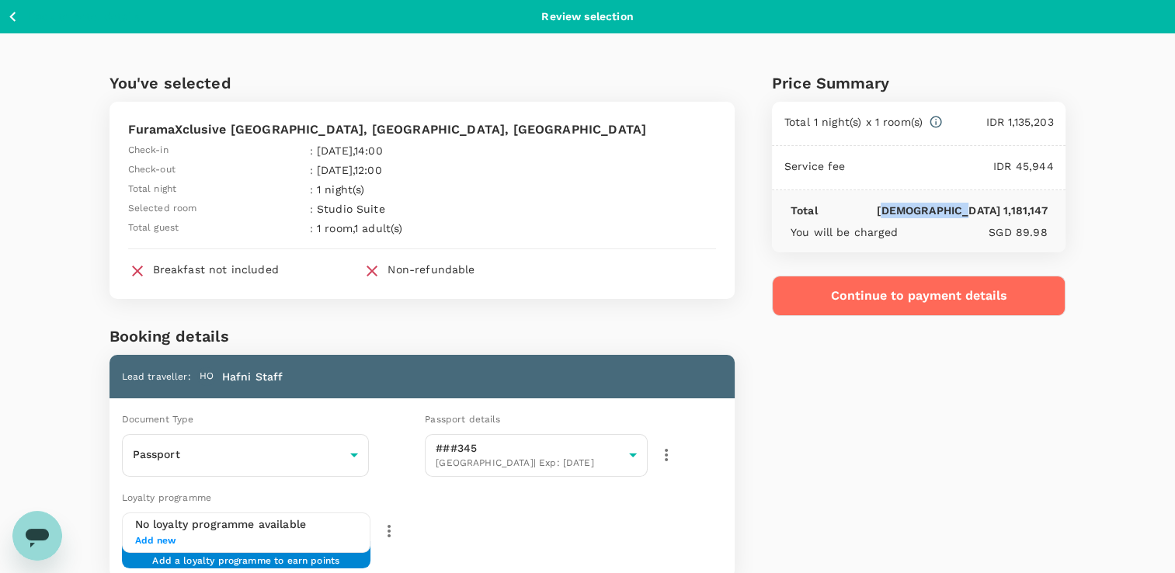
drag, startPoint x: 987, startPoint y: 214, endPoint x: 1056, endPoint y: 210, distance: 70.0
click at [1056, 210] on div "Total IDR 1,181,147 You will be charged SGD 89.98" at bounding box center [919, 221] width 294 height 62
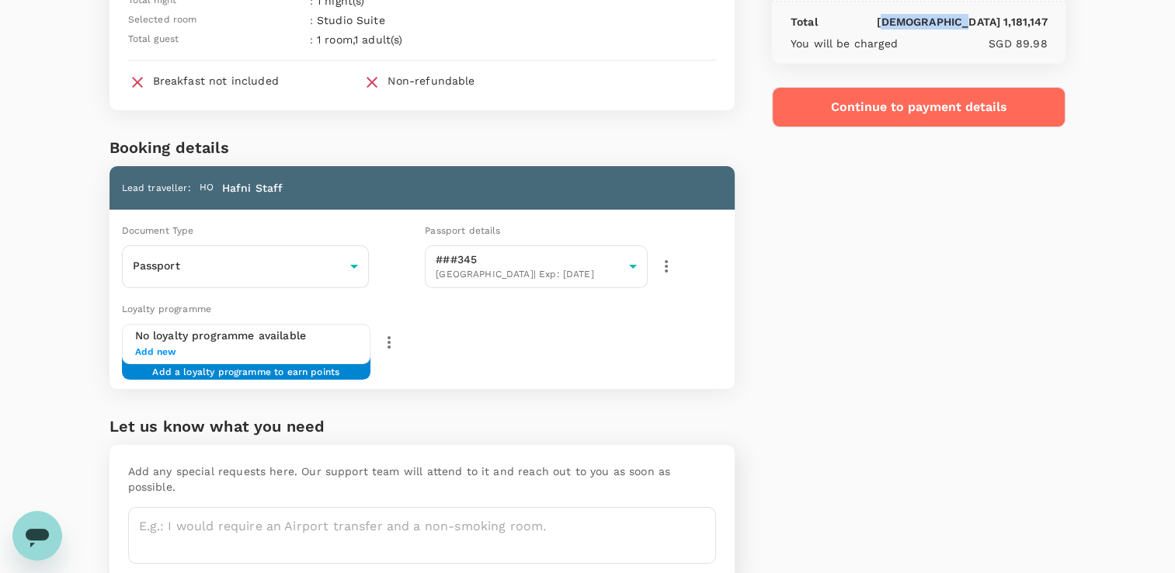
scroll to position [233, 0]
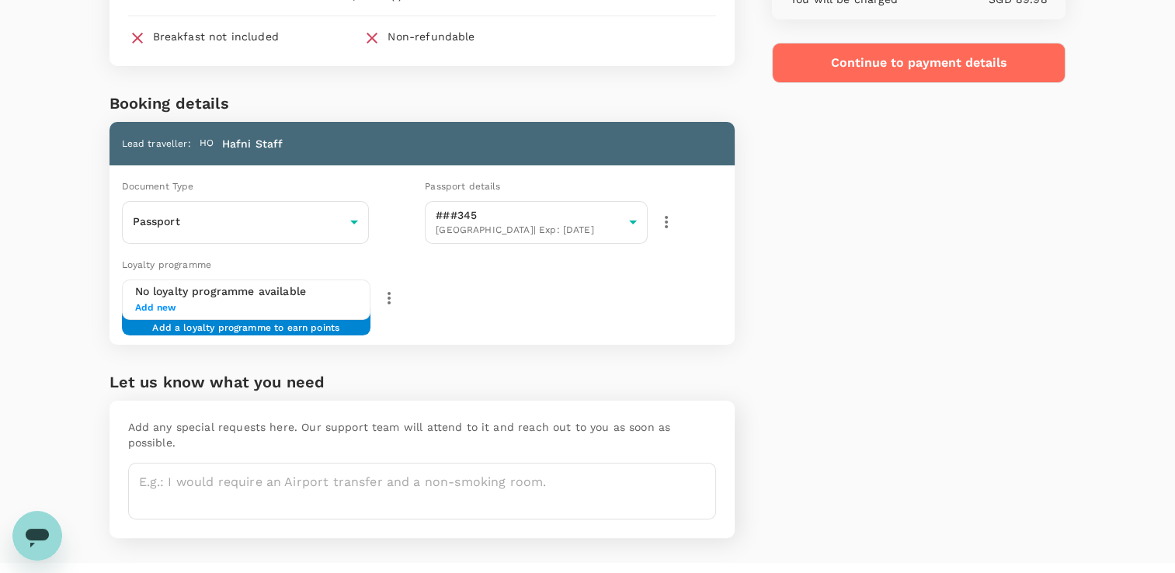
click at [696, 375] on h6 "Let us know what you need" at bounding box center [422, 382] width 625 height 25
